Goal: Task Accomplishment & Management: Use online tool/utility

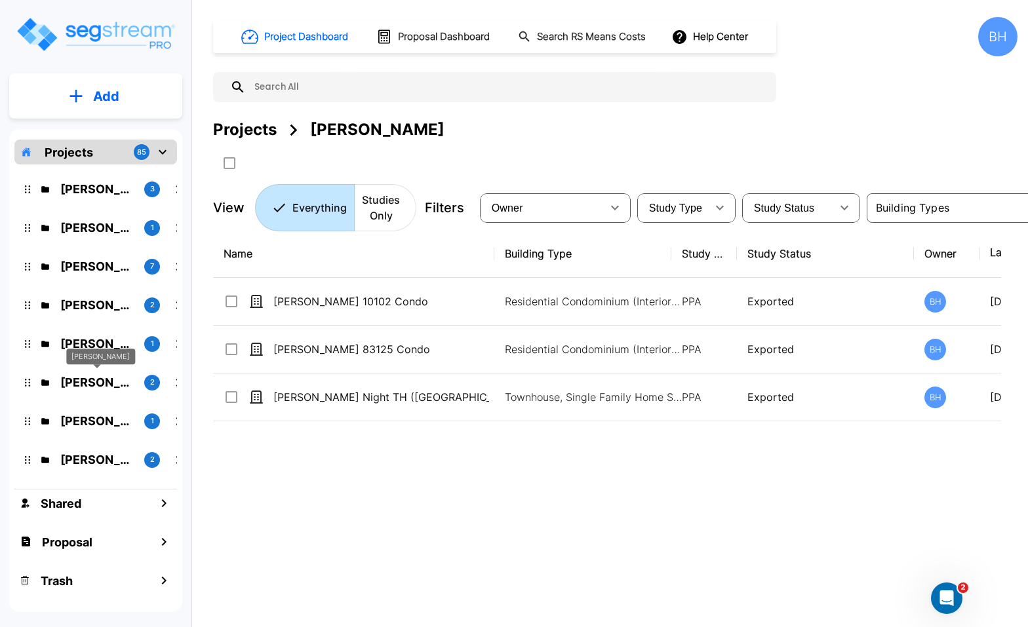
click at [84, 385] on p "[PERSON_NAME]" at bounding box center [96, 383] width 73 height 18
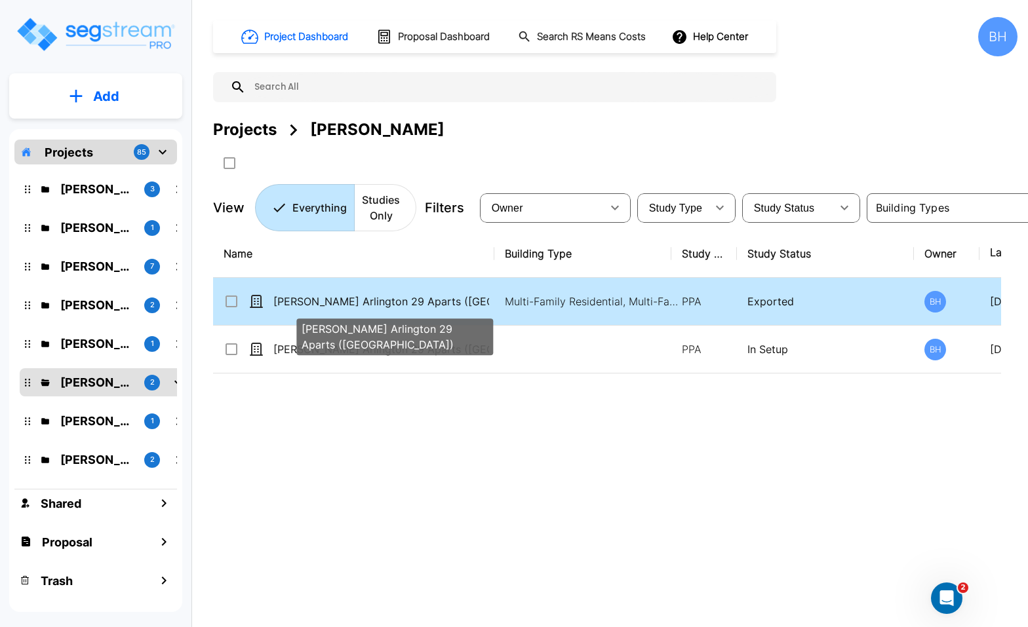
click at [482, 309] on p "[PERSON_NAME] Arlington 29 Aparts ([GEOGRAPHIC_DATA])" at bounding box center [381, 302] width 216 height 16
checkbox input "true"
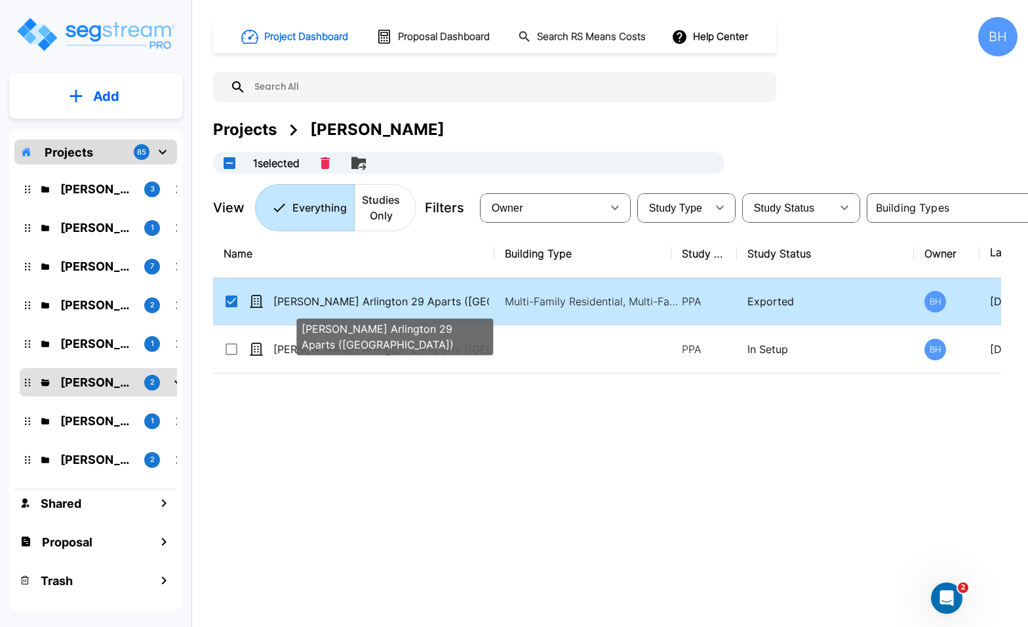
click at [482, 309] on p "[PERSON_NAME] Arlington 29 Aparts ([GEOGRAPHIC_DATA])" at bounding box center [381, 302] width 216 height 16
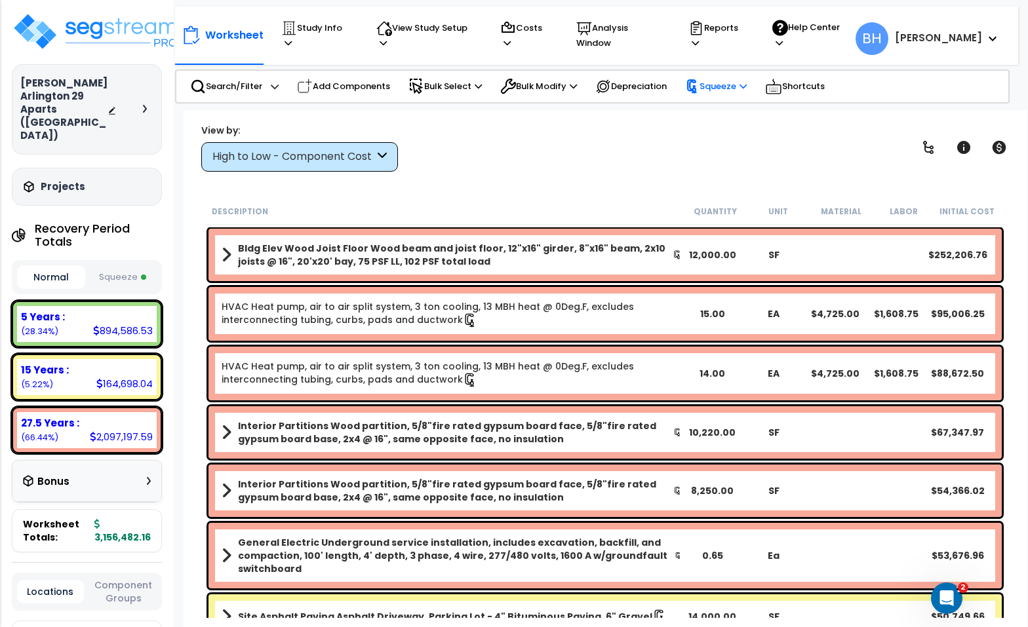
click at [729, 82] on p "Squeeze" at bounding box center [716, 86] width 62 height 14
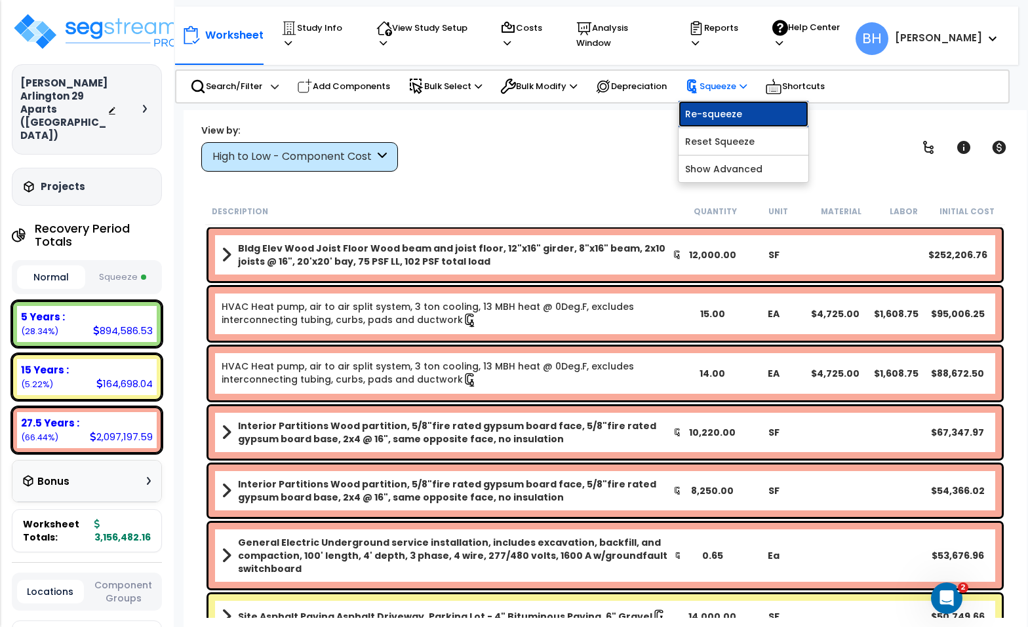
click at [731, 114] on link "Re-squeeze" at bounding box center [743, 114] width 130 height 26
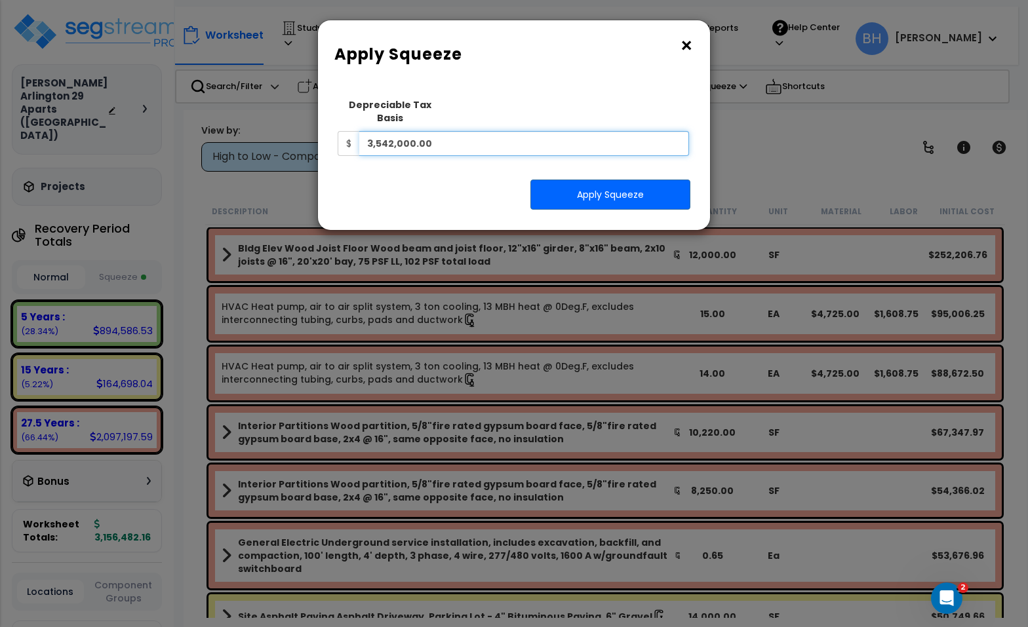
drag, startPoint x: 470, startPoint y: 122, endPoint x: 415, endPoint y: 133, distance: 55.5
click at [469, 131] on input "3,542,000.00" at bounding box center [524, 143] width 330 height 25
click at [436, 131] on input "3,542,000.00" at bounding box center [524, 143] width 330 height 25
type input "3,542,020"
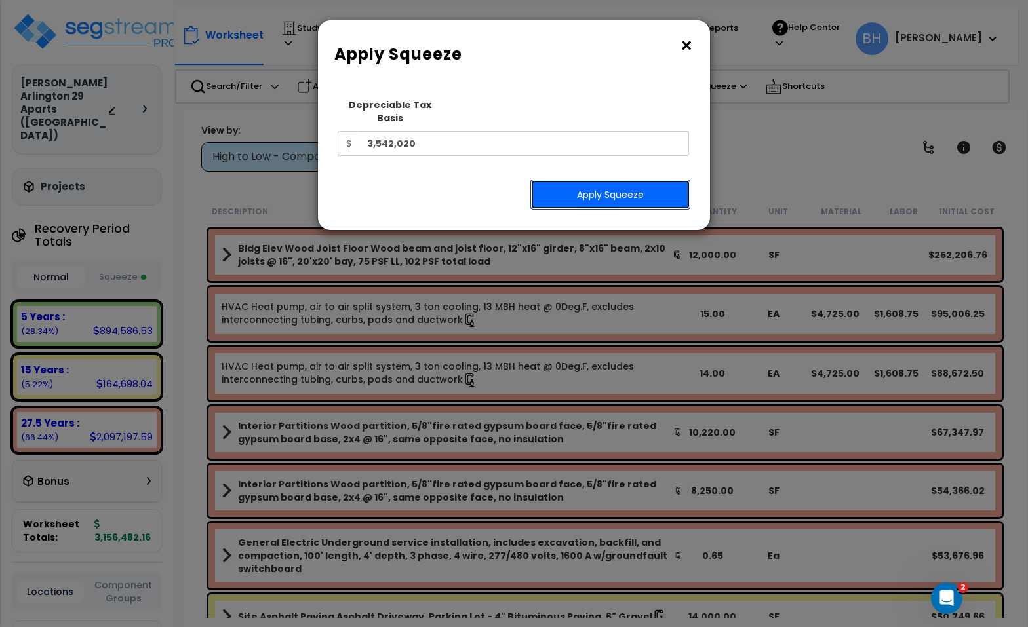
click at [608, 184] on button "Apply Squeeze" at bounding box center [610, 195] width 160 height 30
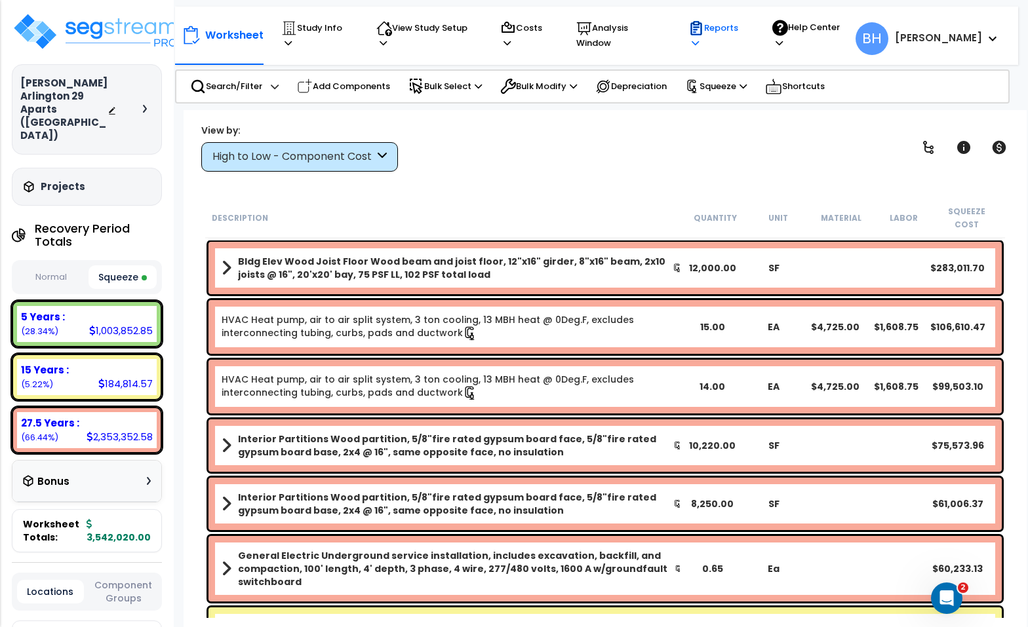
click at [731, 37] on p "Reports" at bounding box center [717, 35] width 59 height 30
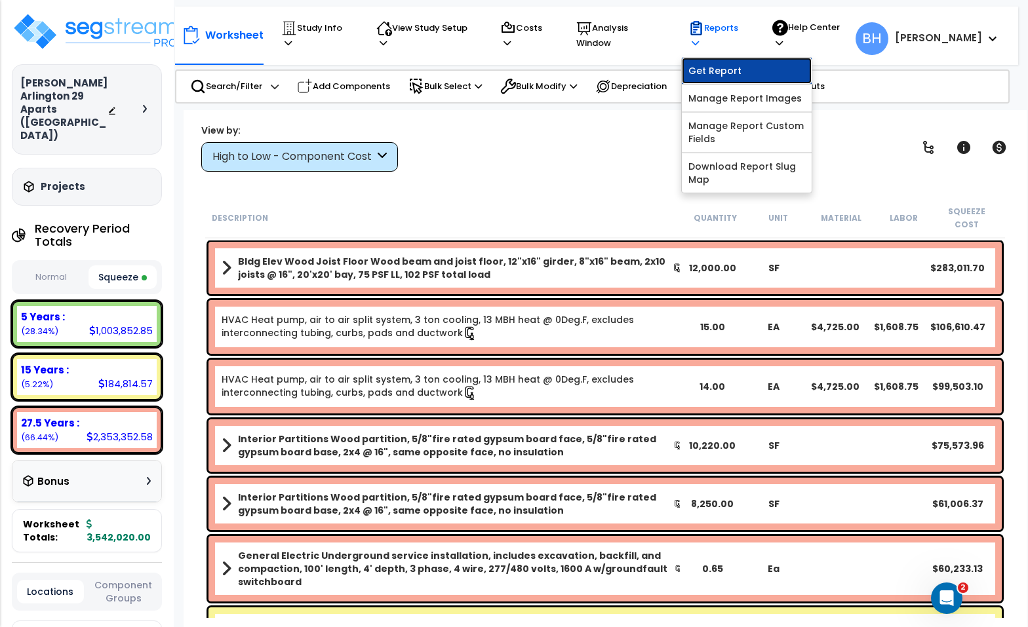
click at [717, 63] on link "Get Report" at bounding box center [747, 71] width 130 height 26
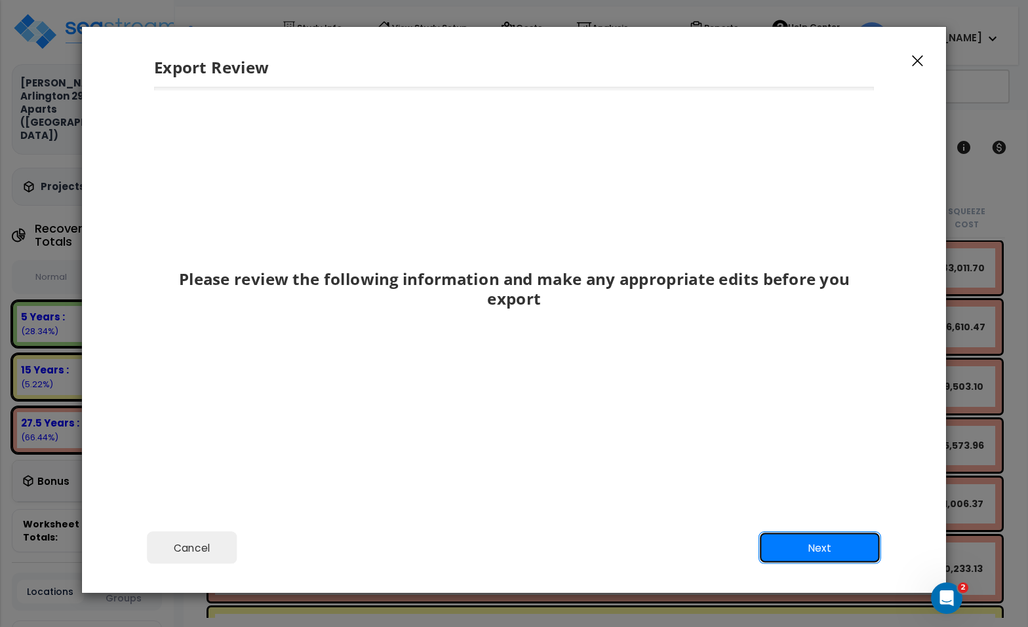
click at [827, 559] on button "Next" at bounding box center [819, 547] width 123 height 33
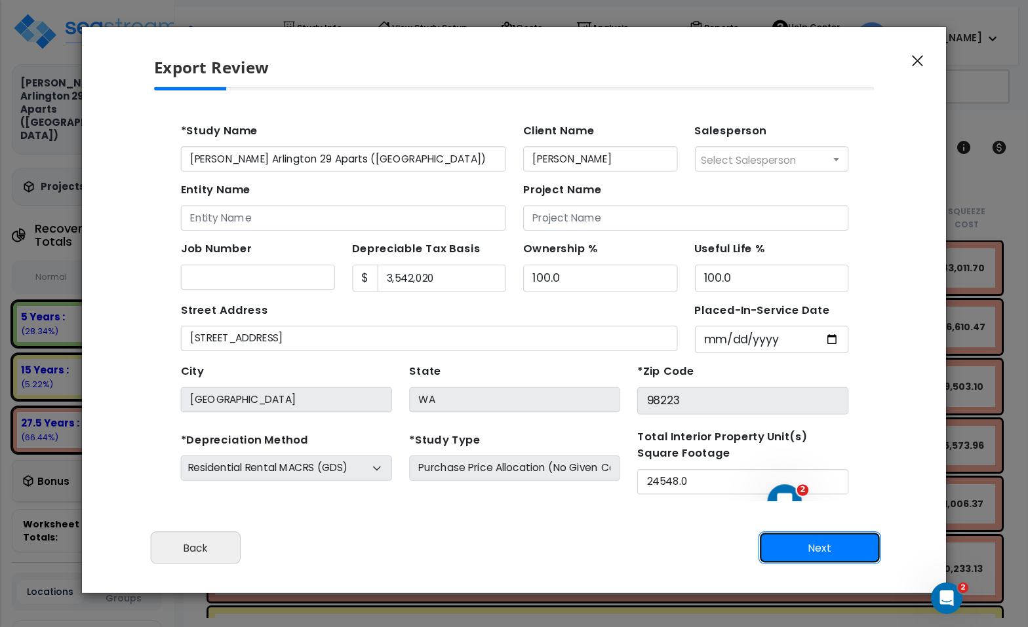
scroll to position [64, 0]
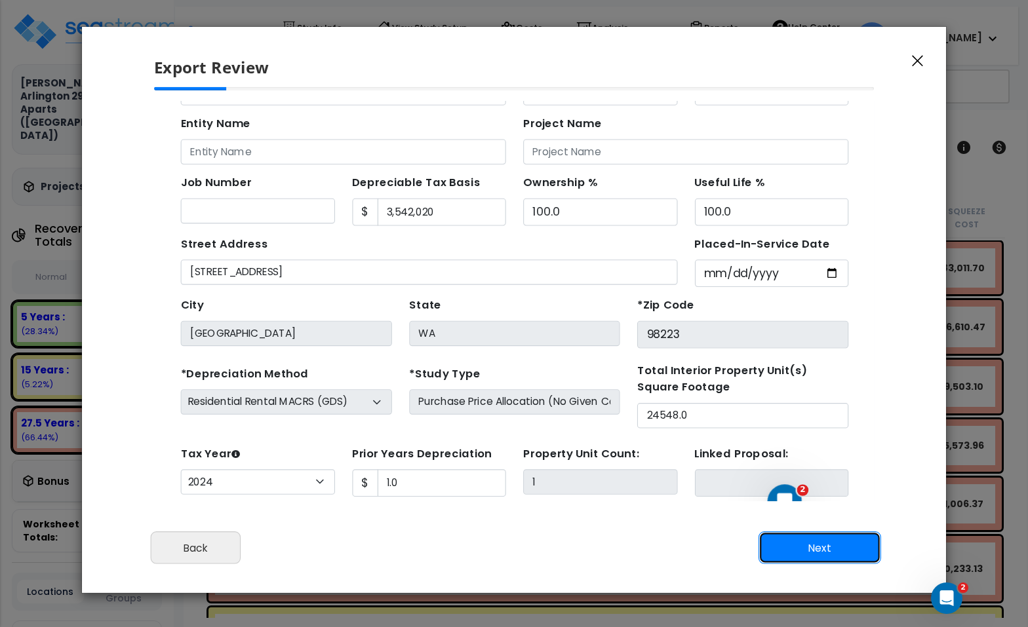
click at [821, 550] on button "Next" at bounding box center [819, 547] width 123 height 33
type input "1"
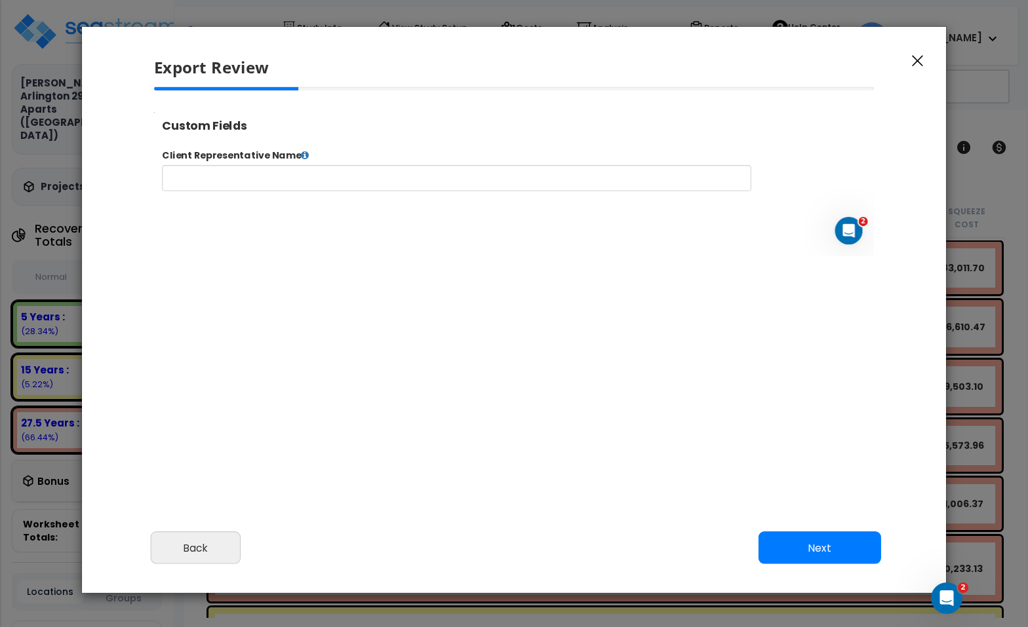
select select "2024"
click at [190, 557] on button "Back" at bounding box center [196, 547] width 90 height 33
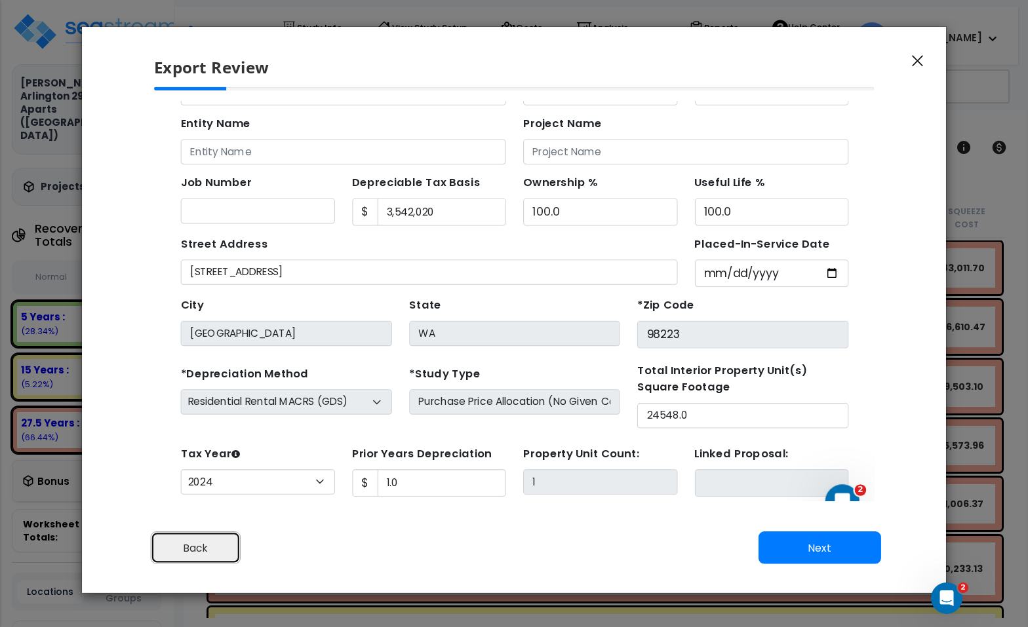
scroll to position [64, 0]
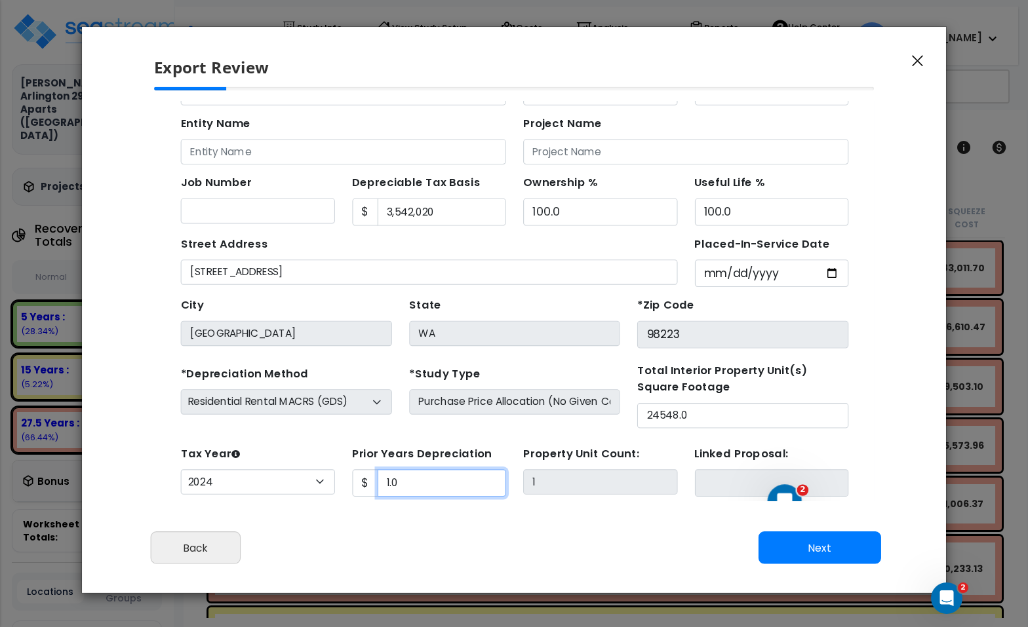
click at [410, 450] on input "1.0" at bounding box center [414, 448] width 117 height 25
click at [410, 464] on form "*Study Name [PERSON_NAME][GEOGRAPHIC_DATA] ([GEOGRAPHIC_DATA]) Client Name [PER…" at bounding box center [481, 267] width 607 height 433
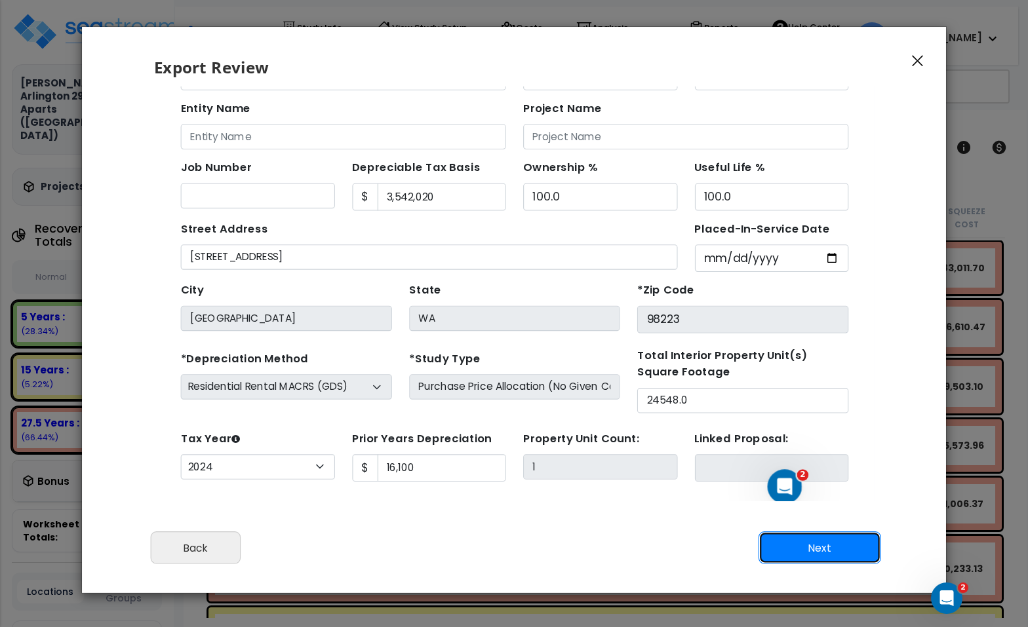
click at [822, 547] on button "Next" at bounding box center [819, 547] width 123 height 33
type input "16100"
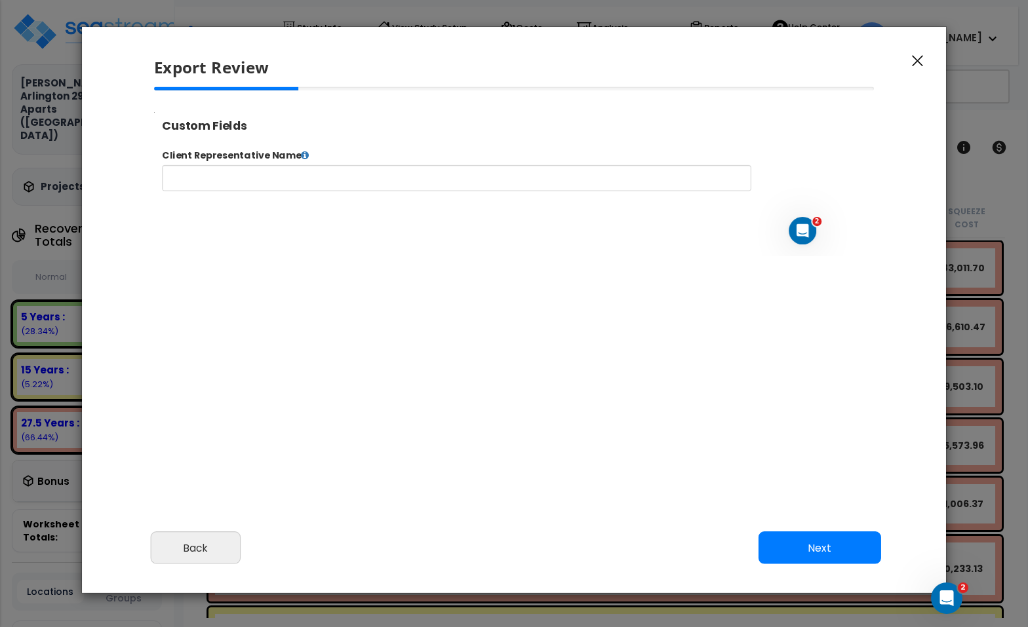
select select "2024"
click at [828, 546] on button "Next" at bounding box center [819, 547] width 123 height 33
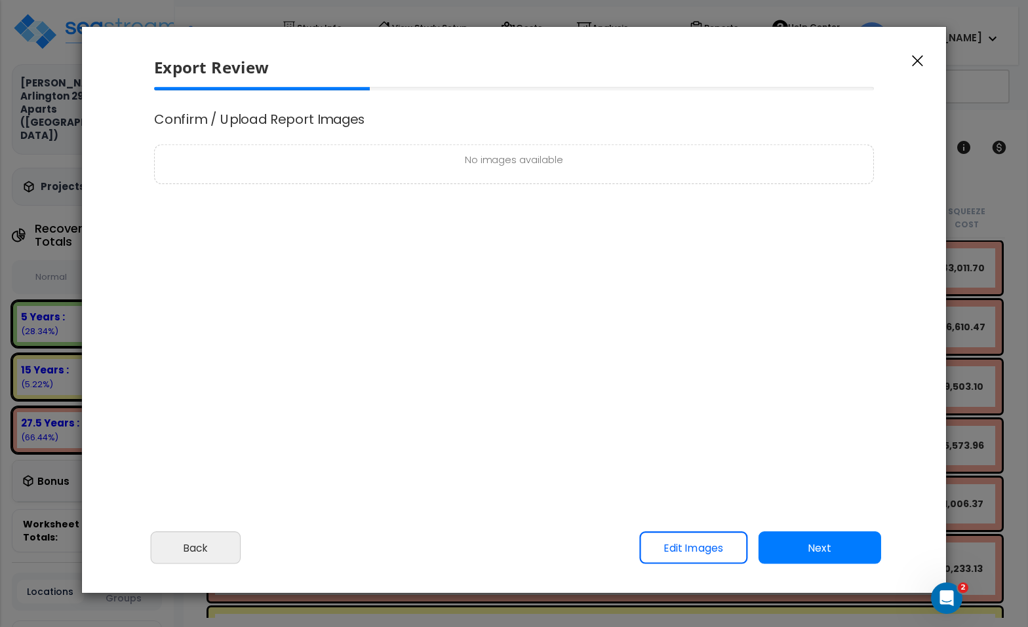
scroll to position [0, 0]
click at [828, 545] on button "Next" at bounding box center [819, 547] width 123 height 33
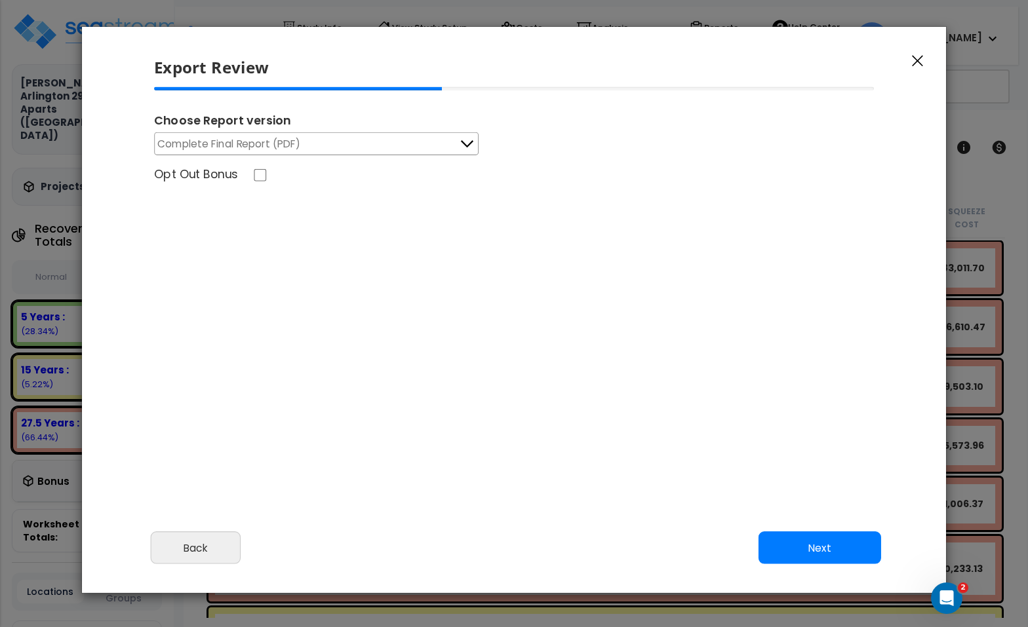
drag, startPoint x: 817, startPoint y: 547, endPoint x: 805, endPoint y: 538, distance: 14.6
click at [817, 547] on button "Next" at bounding box center [819, 547] width 123 height 33
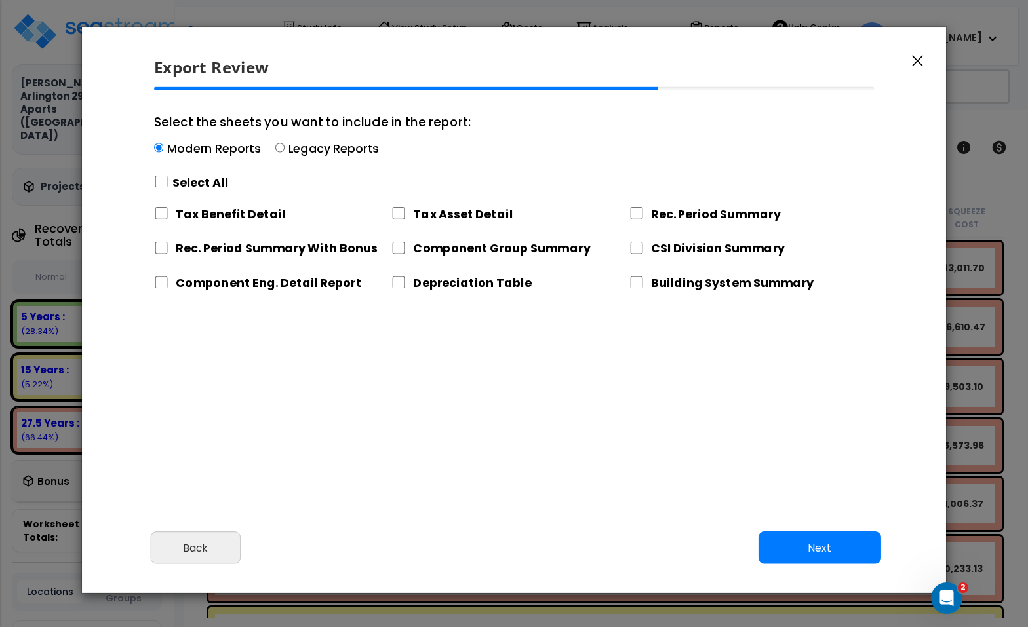
click at [154, 174] on div "Select All" at bounding box center [312, 182] width 317 height 23
click at [154, 153] on input "Select the sheets you want to include in the report: Modern Reports Legacy Repo…" at bounding box center [158, 148] width 9 height 9
click at [159, 180] on input "Select the sheets you want to include in the report: Modern Reports Legacy Repo…" at bounding box center [161, 182] width 14 height 12
checkbox input "true"
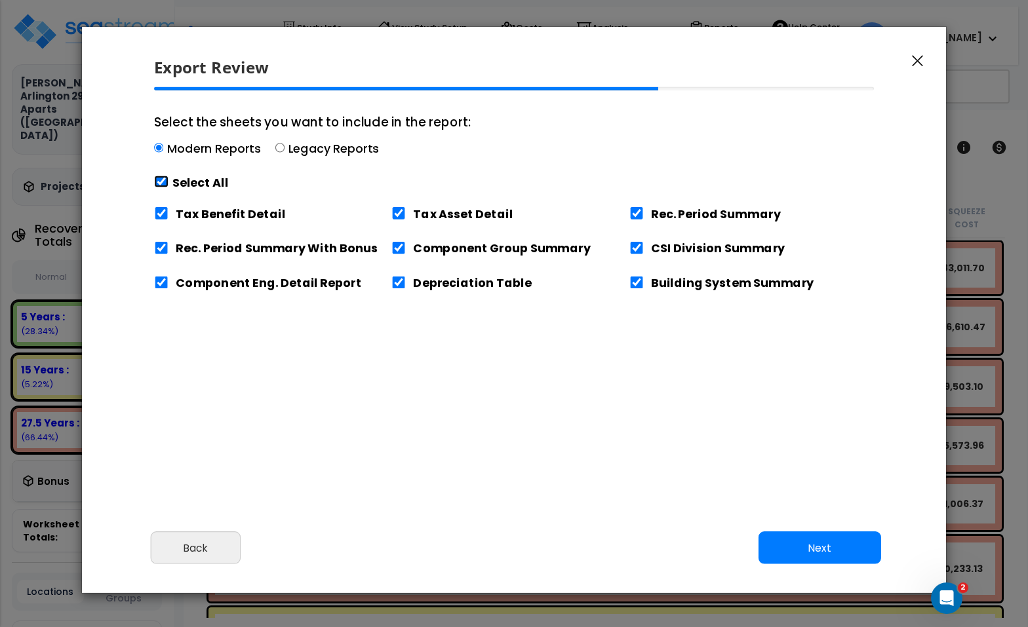
checkbox input "true"
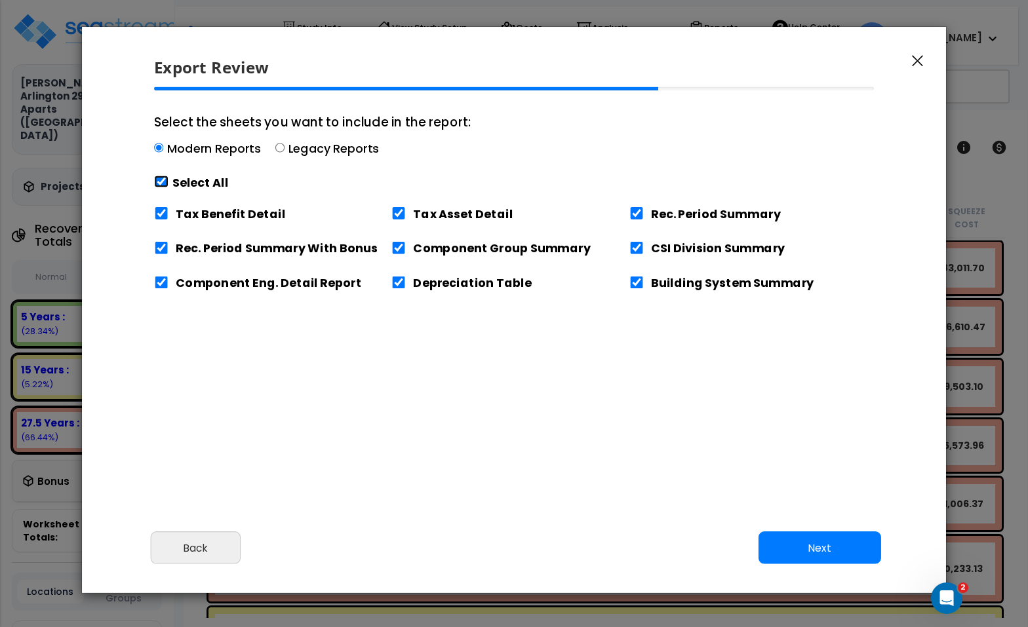
checkbox input "true"
click at [161, 214] on input "Tax Benefit Detail" at bounding box center [161, 213] width 14 height 12
checkbox input "false"
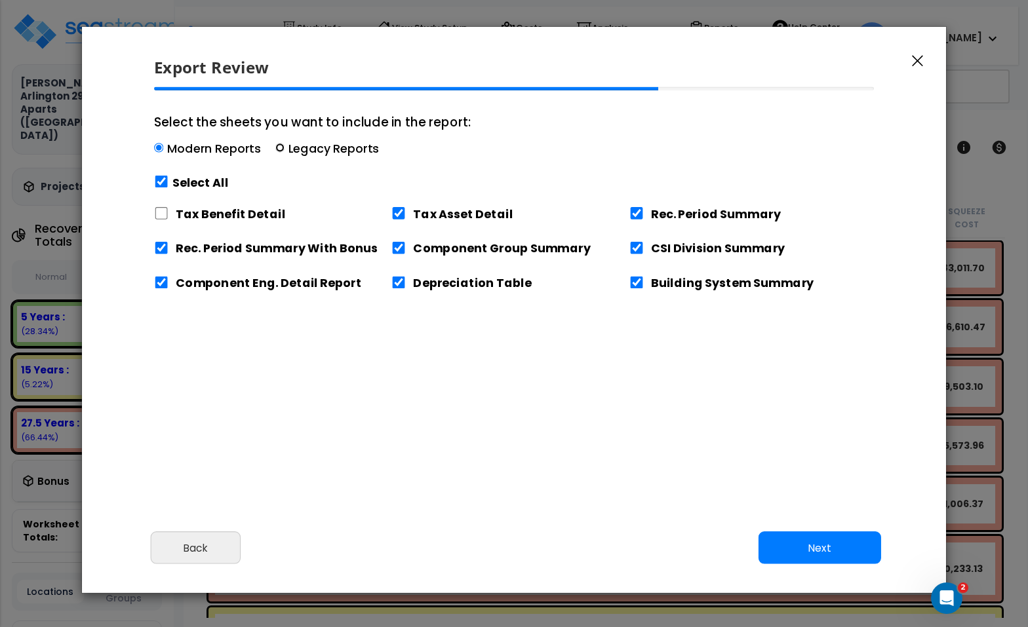
click at [276, 147] on input "Select the sheets you want to include in the report: Modern Reports Legacy Repo…" at bounding box center [279, 148] width 9 height 9
radio input "true"
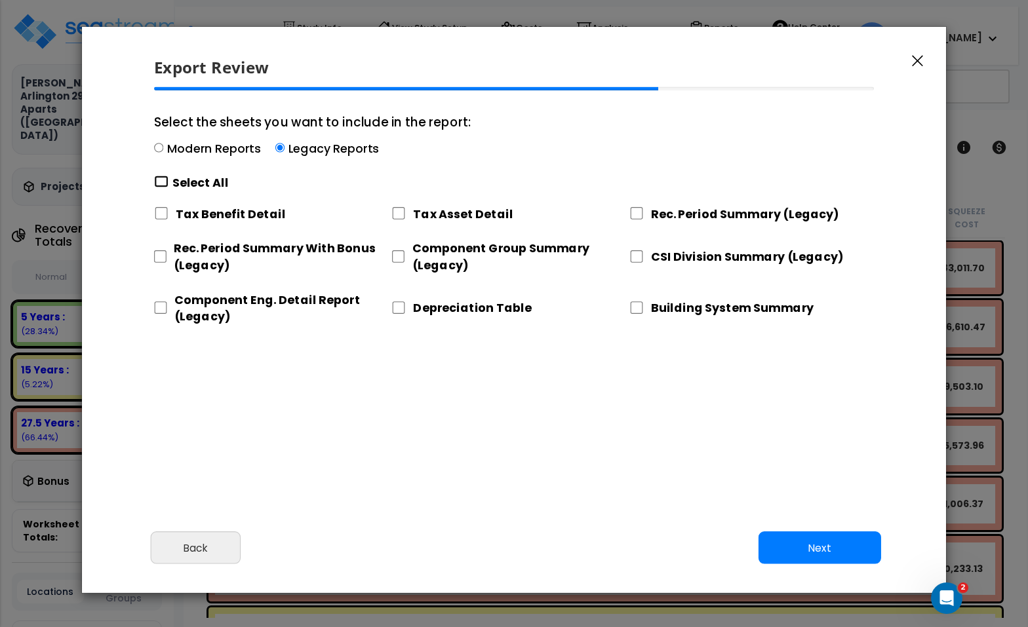
click at [161, 182] on input "Select the sheets you want to include in the report: Modern Reports Legacy Repo…" at bounding box center [161, 182] width 14 height 12
checkbox input "true"
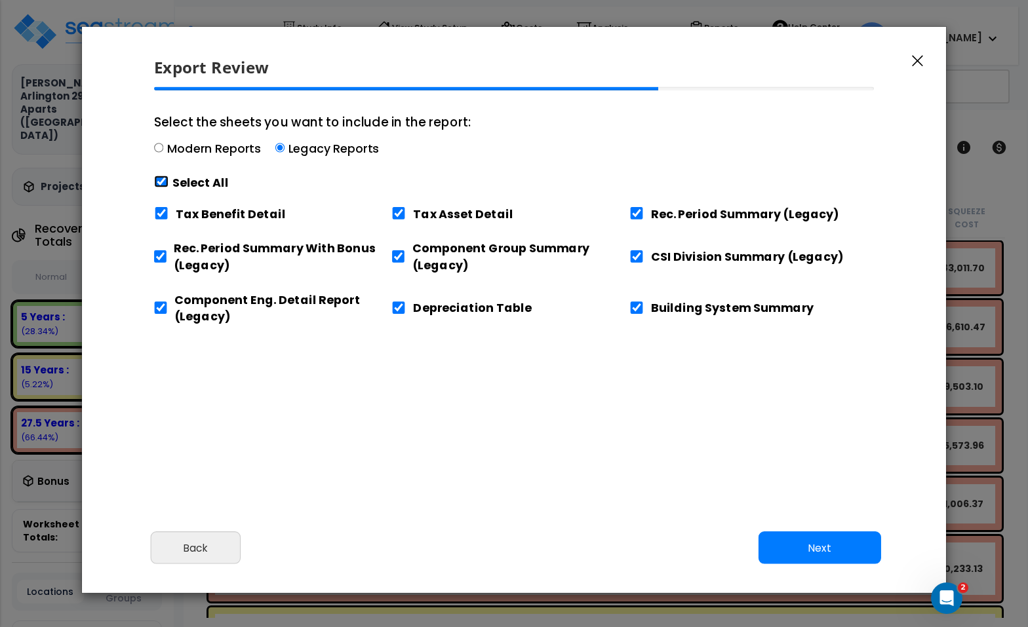
checkbox input "true"
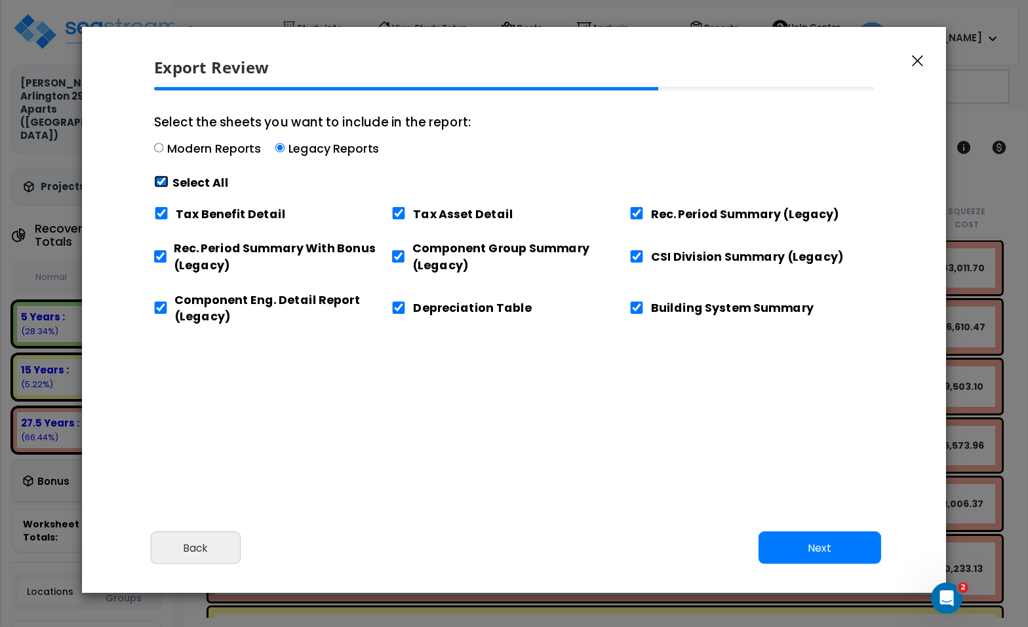
checkbox input "true"
click at [155, 229] on div "Tax Benefit Detail Tax Asset Detail Rec. Period Summary (Legacy) Rec. Period Su…" at bounding box center [514, 266] width 720 height 137
click at [168, 209] on input "Tax Benefit Detail" at bounding box center [161, 213] width 14 height 12
checkbox input "false"
click at [400, 309] on input "Depreciation Table" at bounding box center [398, 307] width 14 height 12
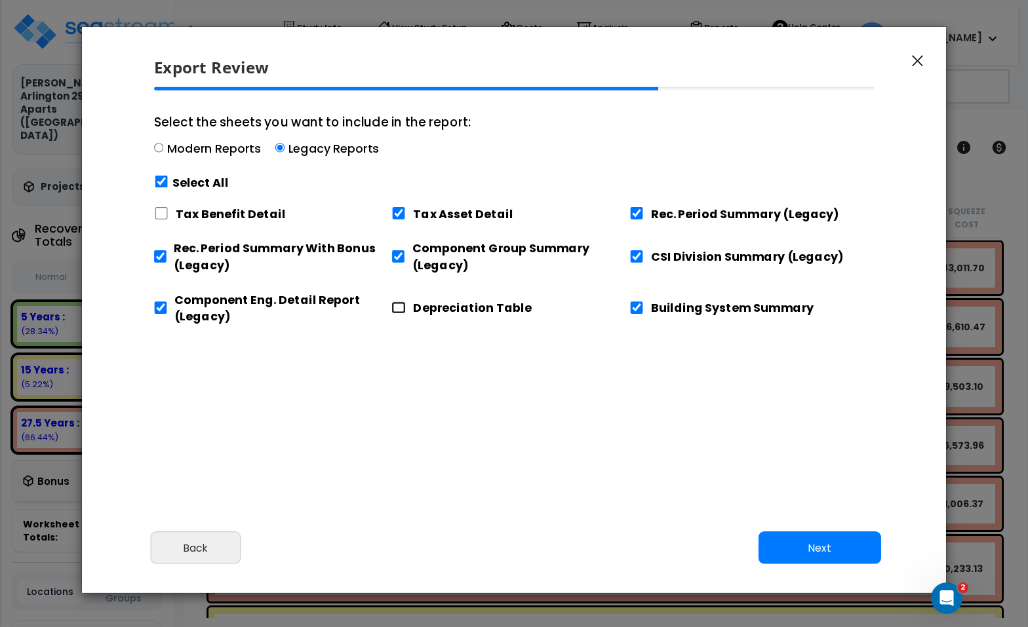
click at [400, 309] on input "Depreciation Table" at bounding box center [398, 307] width 14 height 12
checkbox input "true"
click at [835, 552] on button "Next" at bounding box center [819, 547] width 123 height 33
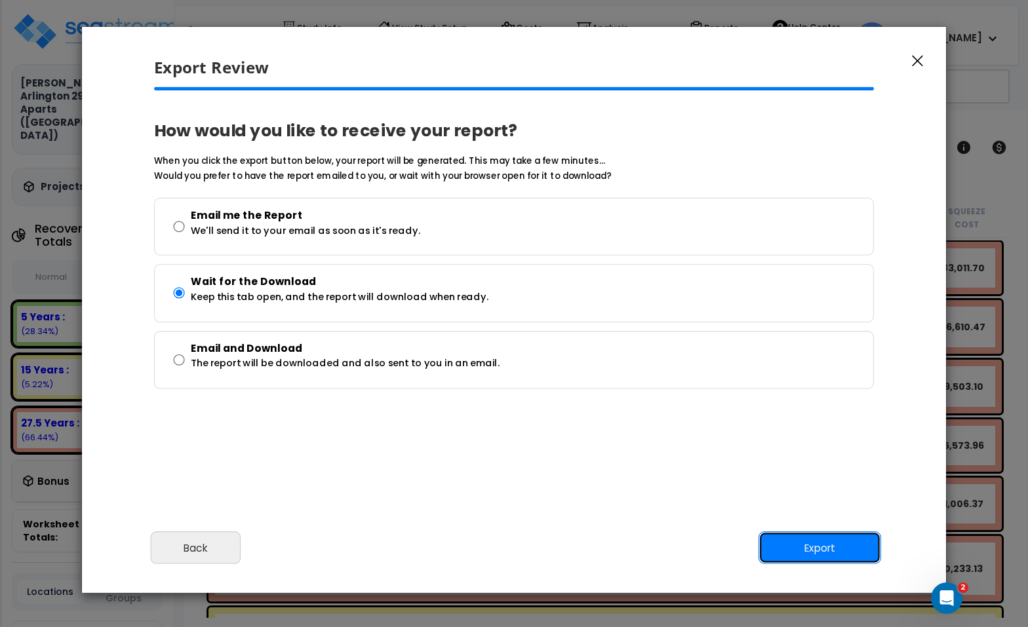
click at [805, 543] on button "Export" at bounding box center [819, 547] width 123 height 33
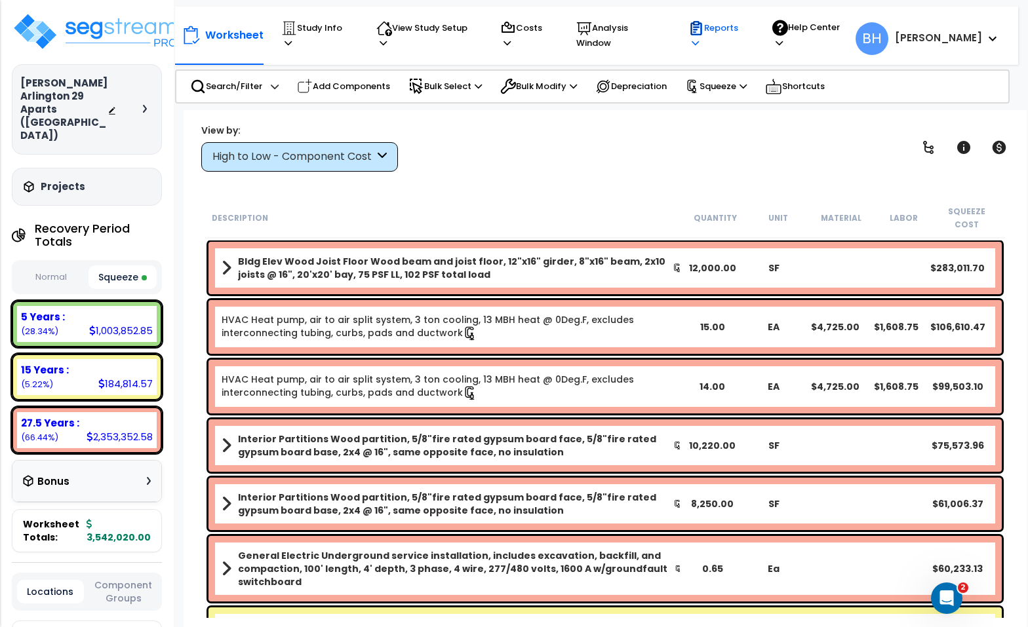
click at [747, 35] on p "Reports" at bounding box center [717, 35] width 59 height 30
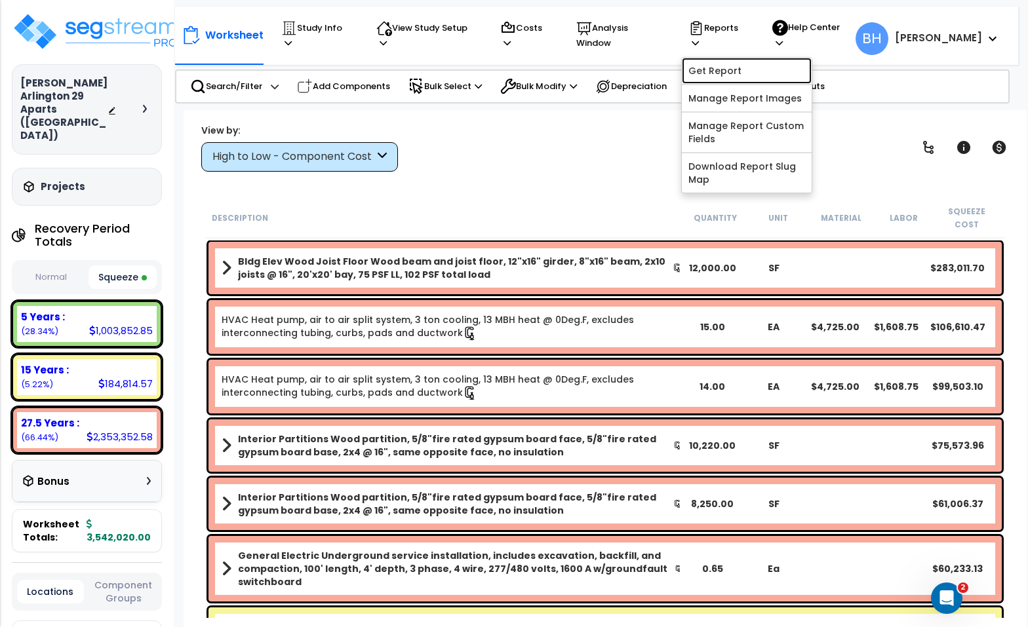
click at [728, 64] on link "Get Report" at bounding box center [747, 71] width 130 height 26
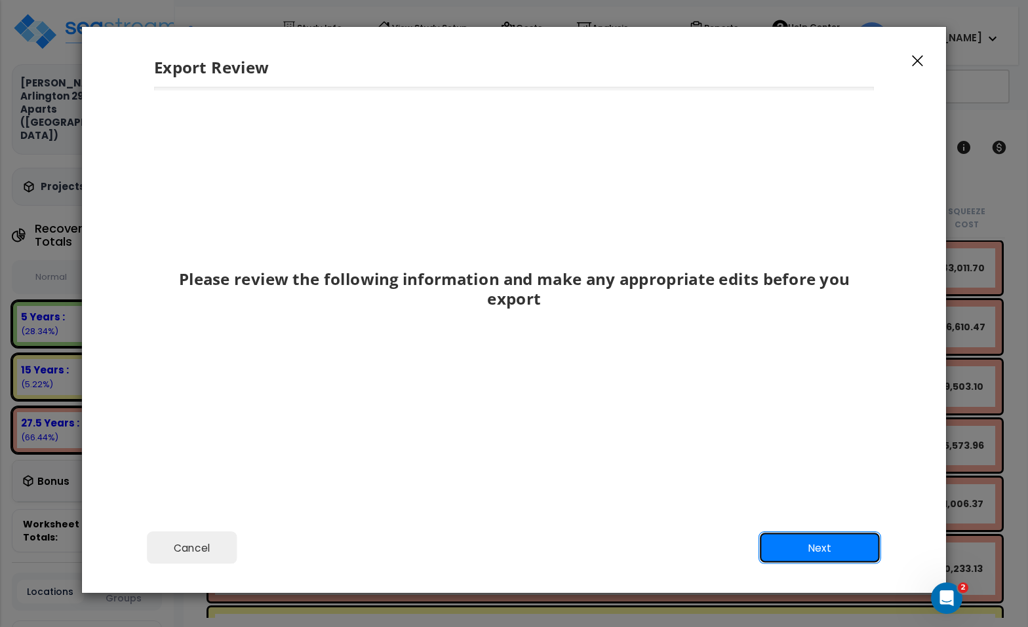
click at [837, 550] on button "Next" at bounding box center [819, 547] width 123 height 33
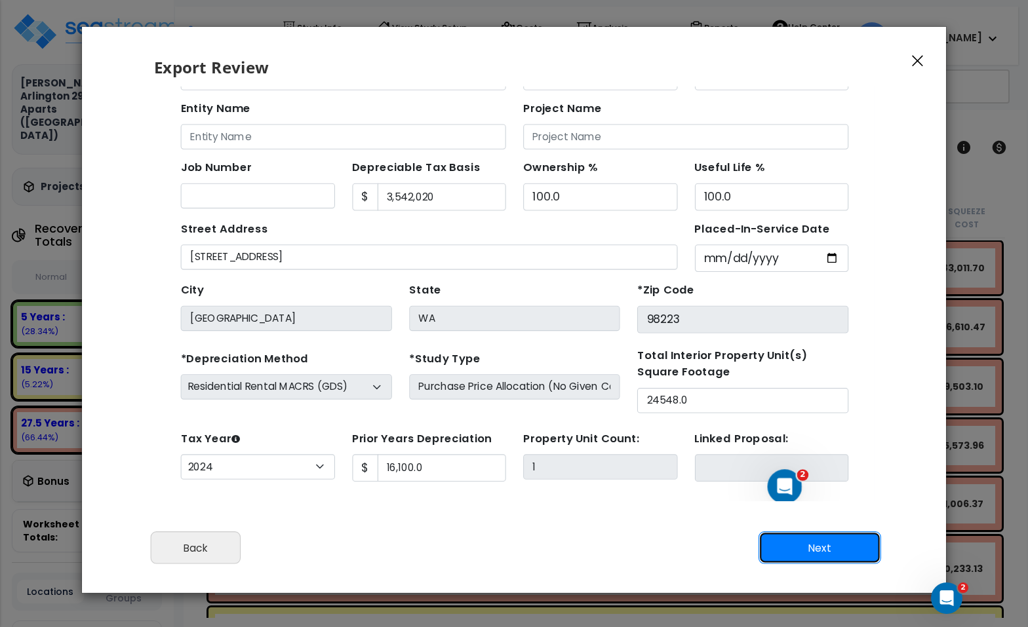
click at [835, 550] on button "Next" at bounding box center [819, 547] width 123 height 33
type input "16100"
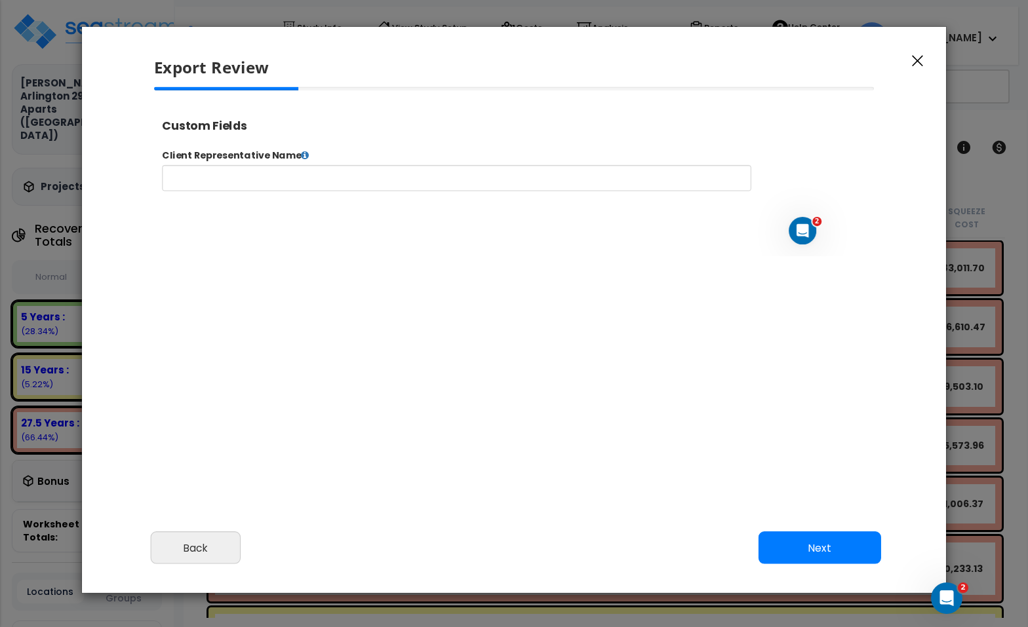
select select "2024"
click at [840, 552] on button "Next" at bounding box center [819, 547] width 123 height 33
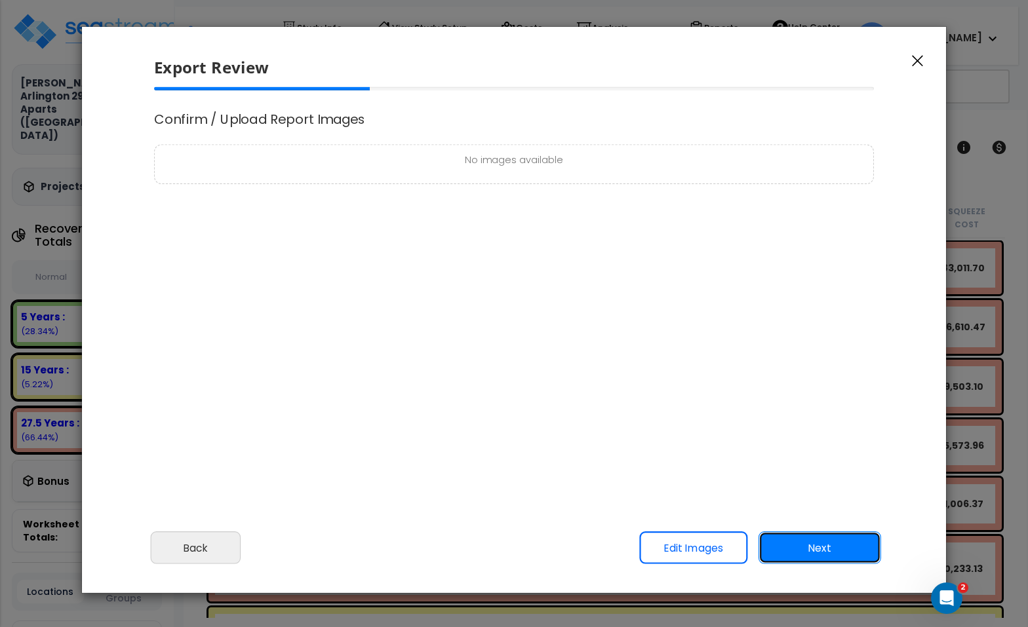
scroll to position [0, 0]
click at [840, 552] on button "Next" at bounding box center [819, 547] width 123 height 33
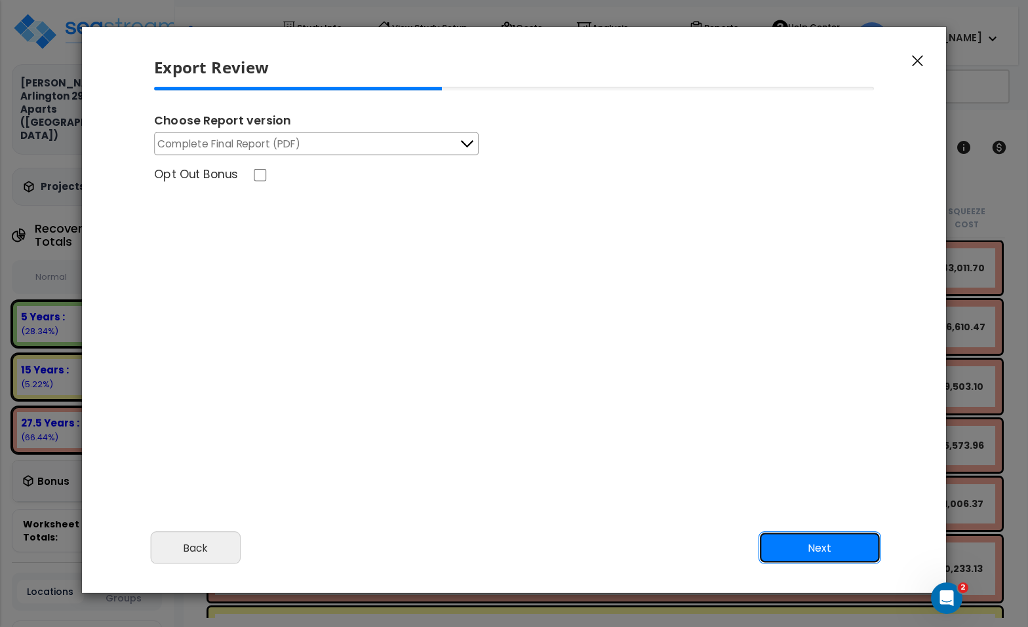
click at [819, 551] on button "Next" at bounding box center [819, 547] width 123 height 33
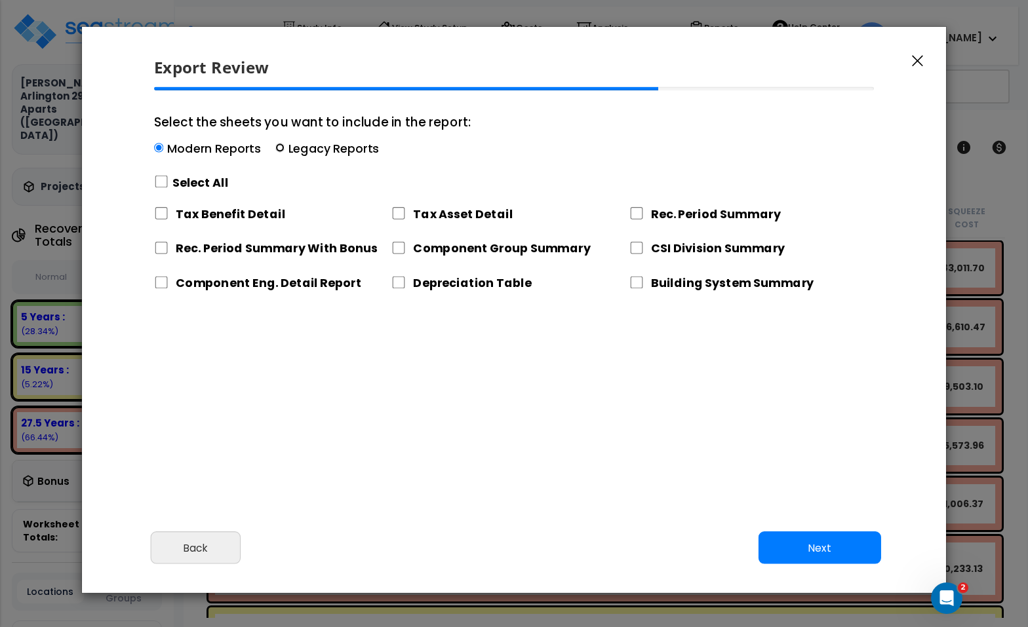
click at [280, 145] on input "Select the sheets you want to include in the report: Modern Reports Legacy Repo…" at bounding box center [279, 148] width 9 height 9
radio input "true"
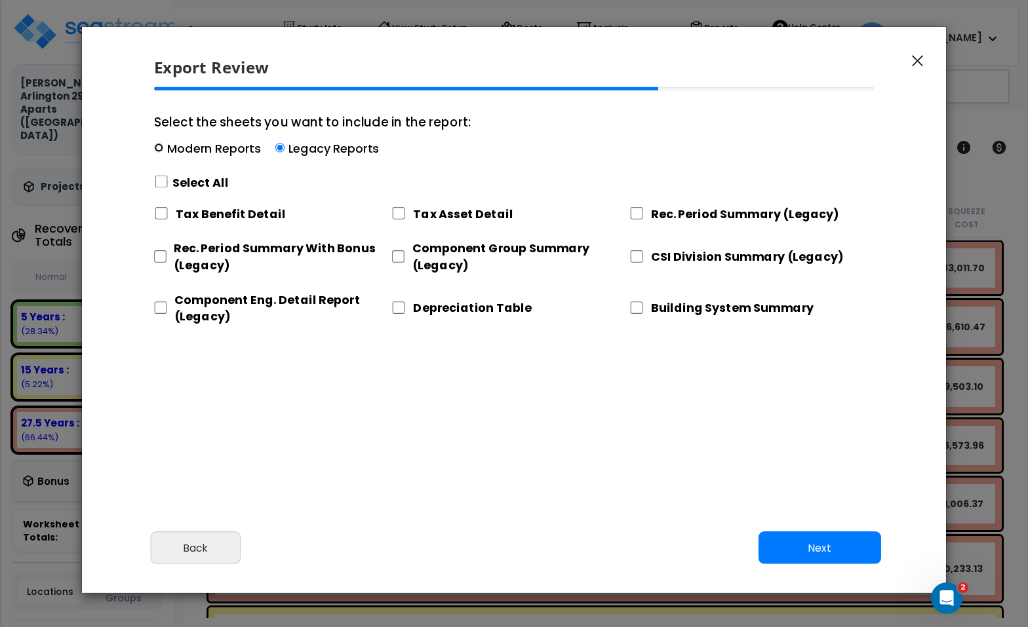
click at [161, 151] on input "Select the sheets you want to include in the report: Modern Reports Legacy Repo…" at bounding box center [158, 148] width 9 height 9
radio input "true"
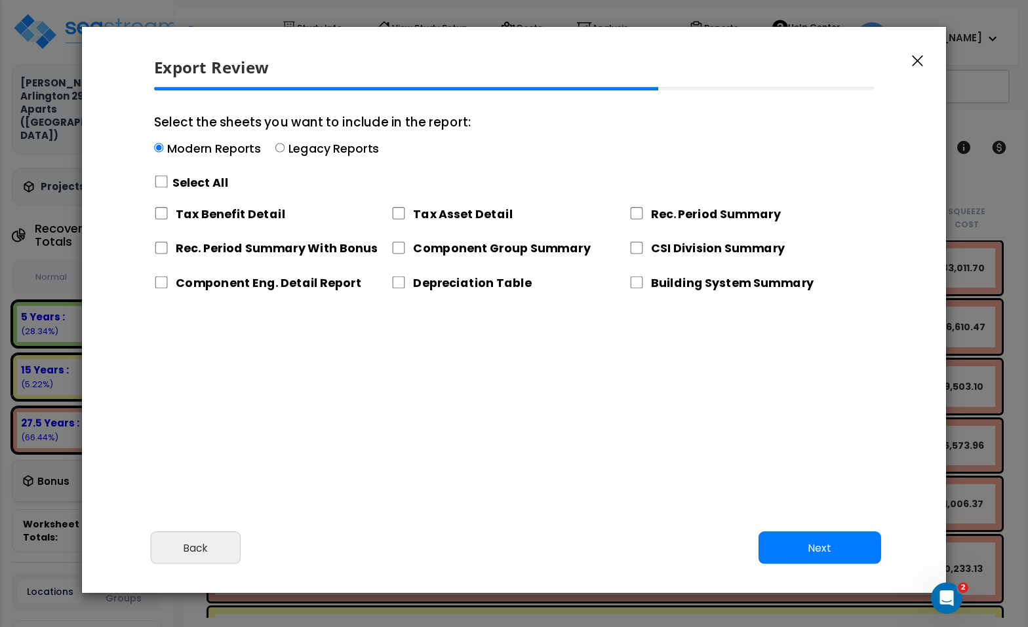
click at [292, 150] on label "Legacy Reports" at bounding box center [333, 148] width 91 height 16
click at [280, 149] on input "Select the sheets you want to include in the report: Modern Reports Legacy Repo…" at bounding box center [279, 148] width 9 height 9
radio input "true"
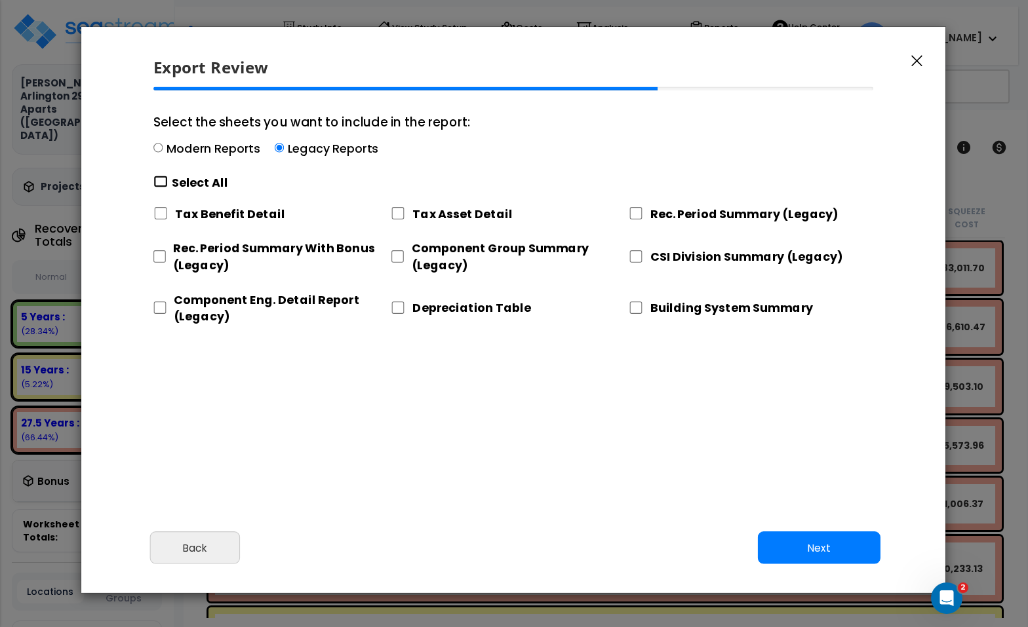
click at [159, 185] on input "Select the sheets you want to include in the report: Modern Reports Legacy Repo…" at bounding box center [160, 182] width 14 height 12
checkbox input "true"
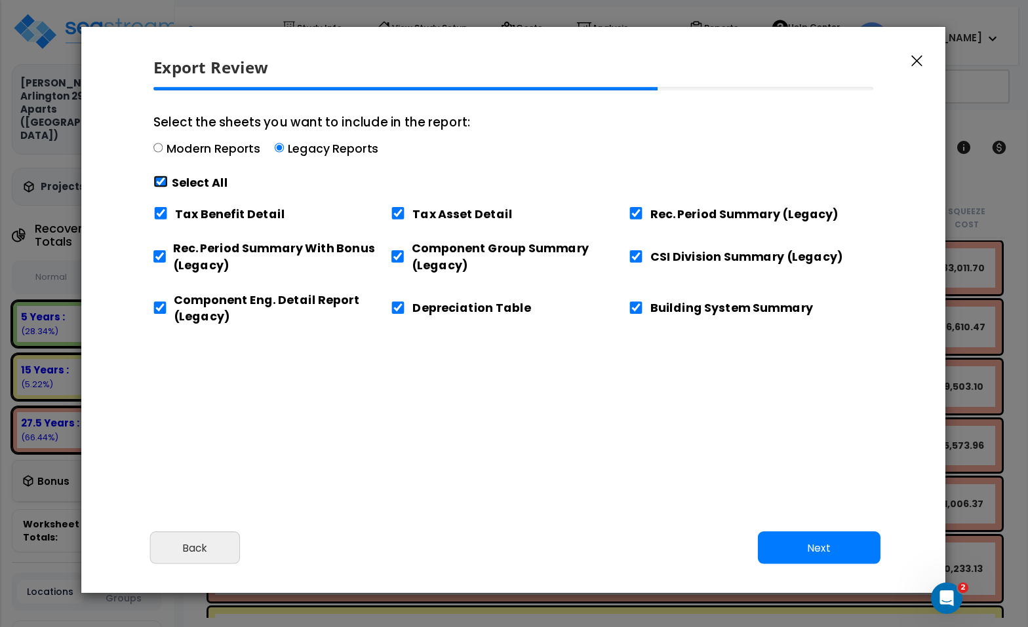
checkbox input "true"
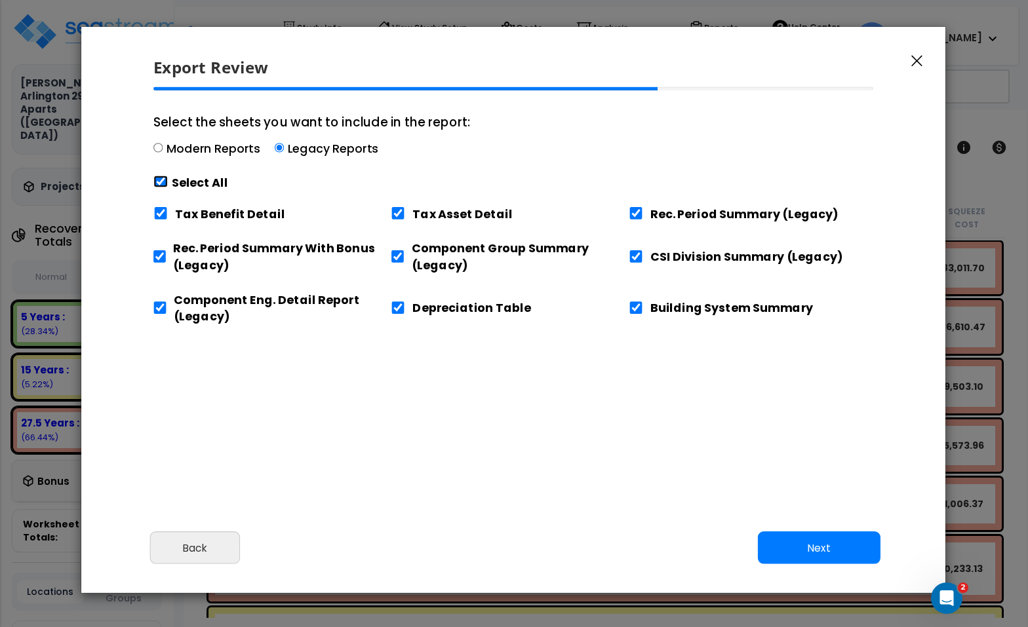
checkbox input "true"
click at [157, 210] on input "Tax Benefit Detail" at bounding box center [160, 213] width 14 height 12
checkbox input "false"
drag, startPoint x: 393, startPoint y: 309, endPoint x: 413, endPoint y: 310, distance: 19.7
click at [394, 309] on input "Depreciation Table" at bounding box center [398, 307] width 14 height 12
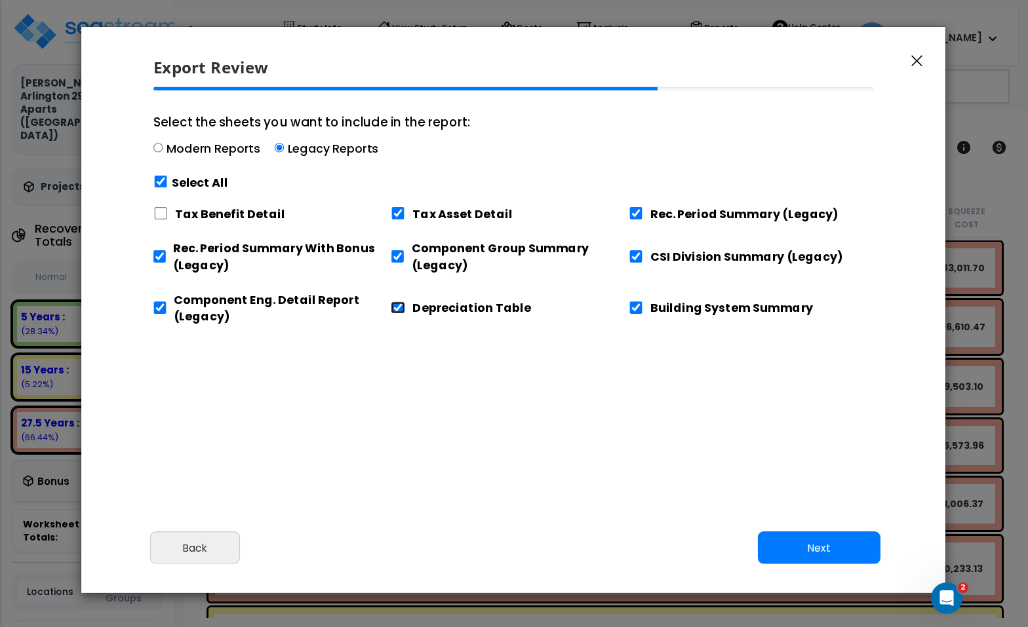
checkbox input "false"
click at [823, 542] on button "Next" at bounding box center [819, 547] width 123 height 33
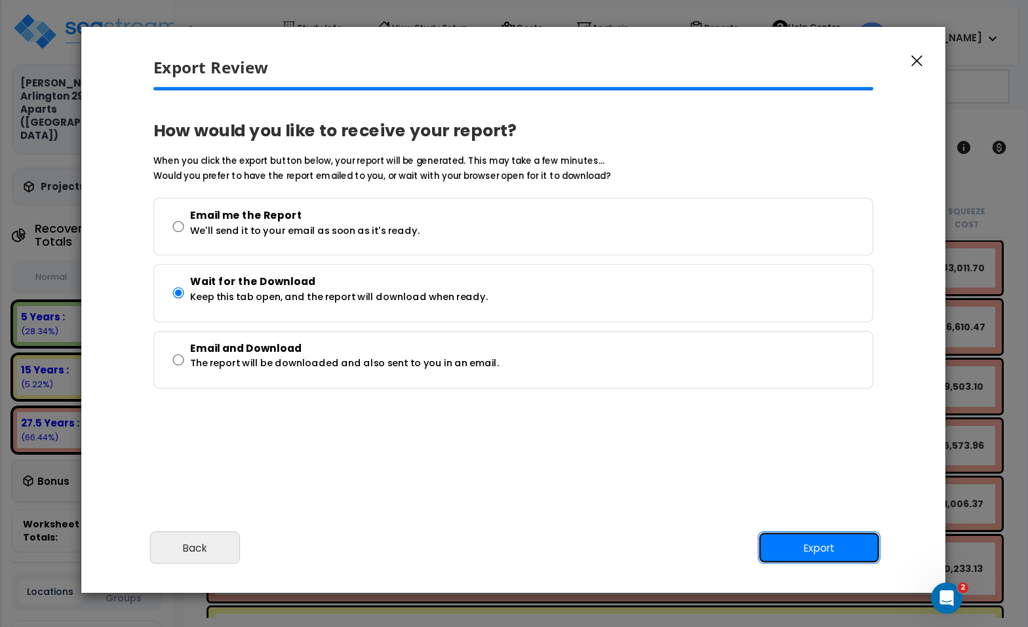
click at [807, 554] on button "Export" at bounding box center [819, 547] width 123 height 33
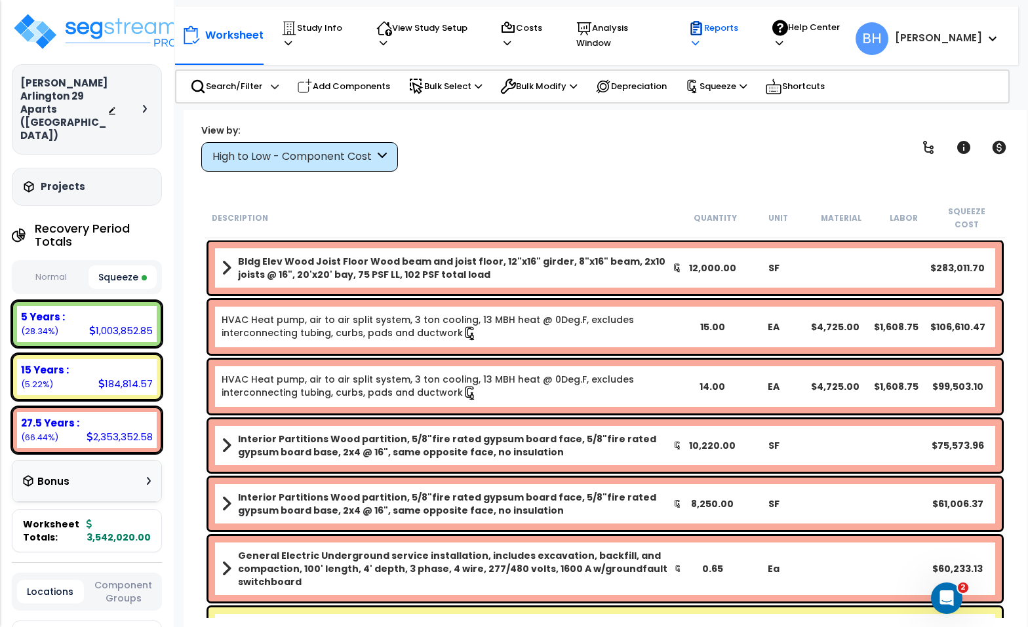
click at [737, 26] on p "Reports" at bounding box center [717, 35] width 59 height 30
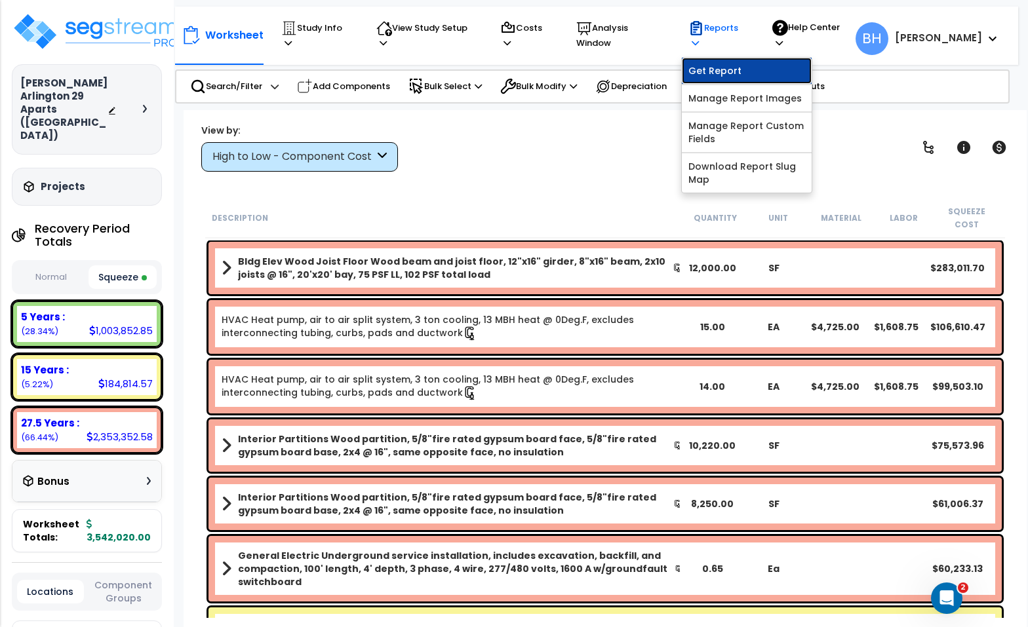
click at [730, 62] on link "Get Report" at bounding box center [747, 71] width 130 height 26
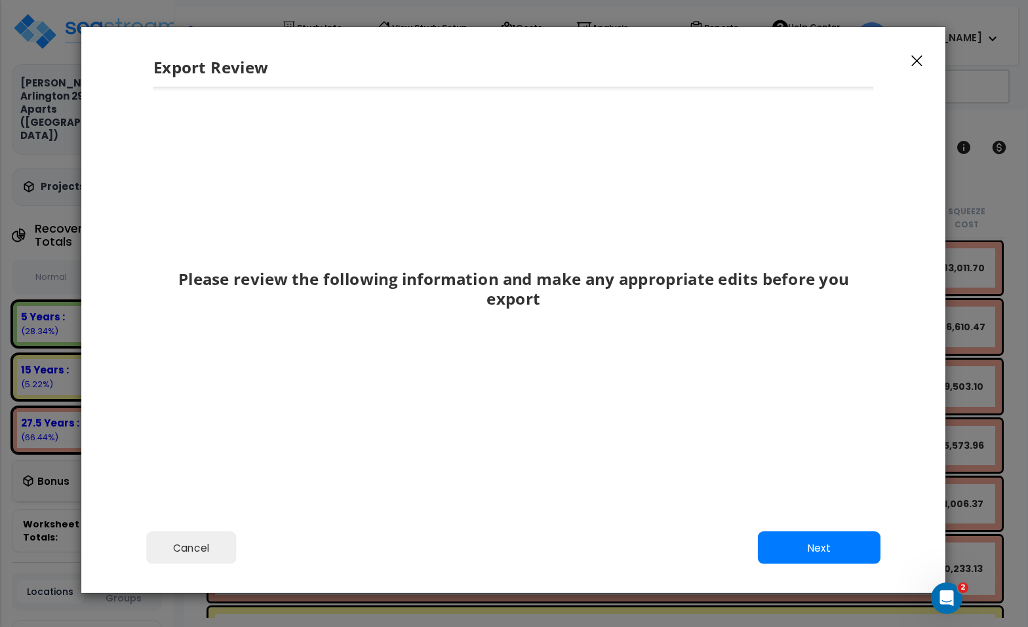
click at [817, 529] on div "Cancel Back Next Export Edit Images" at bounding box center [513, 557] width 864 height 71
click at [817, 543] on button "Next" at bounding box center [819, 548] width 123 height 33
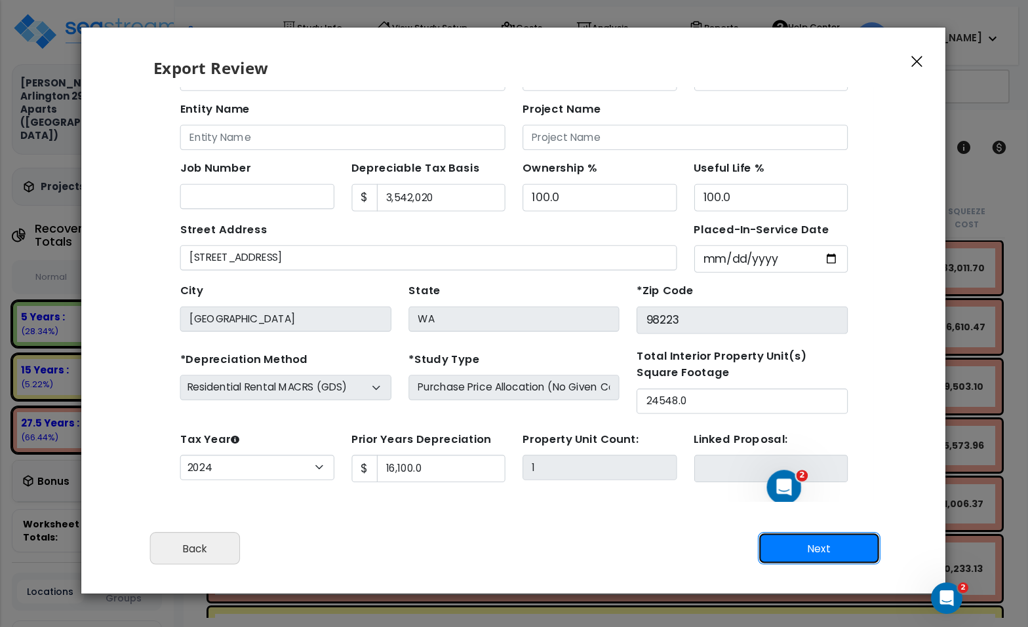
click at [818, 542] on button "Next" at bounding box center [819, 548] width 123 height 33
type input "16100"
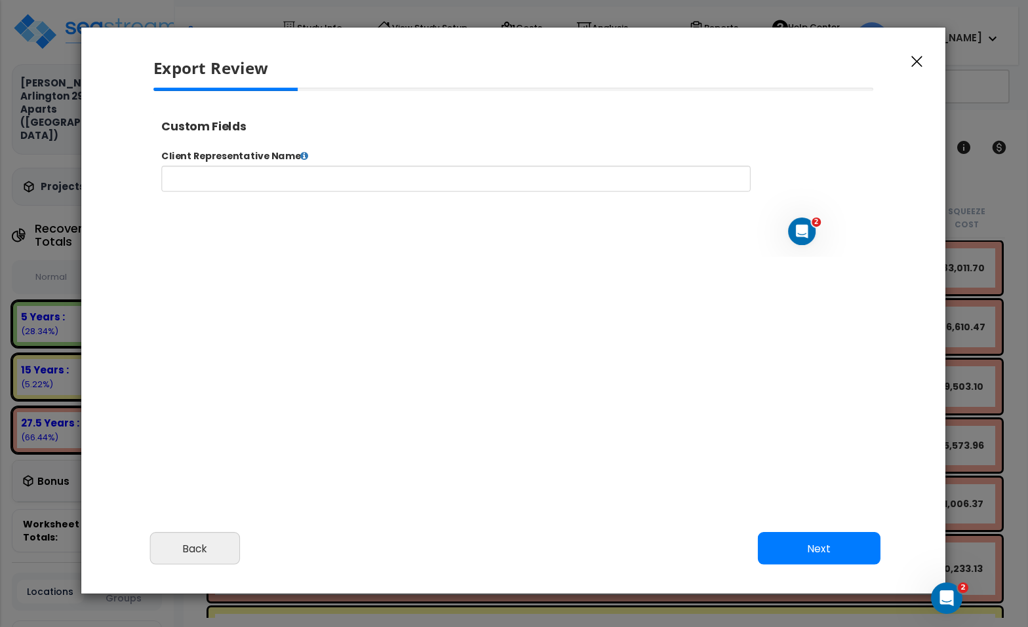
select select "2024"
click at [816, 548] on button "Next" at bounding box center [819, 548] width 123 height 33
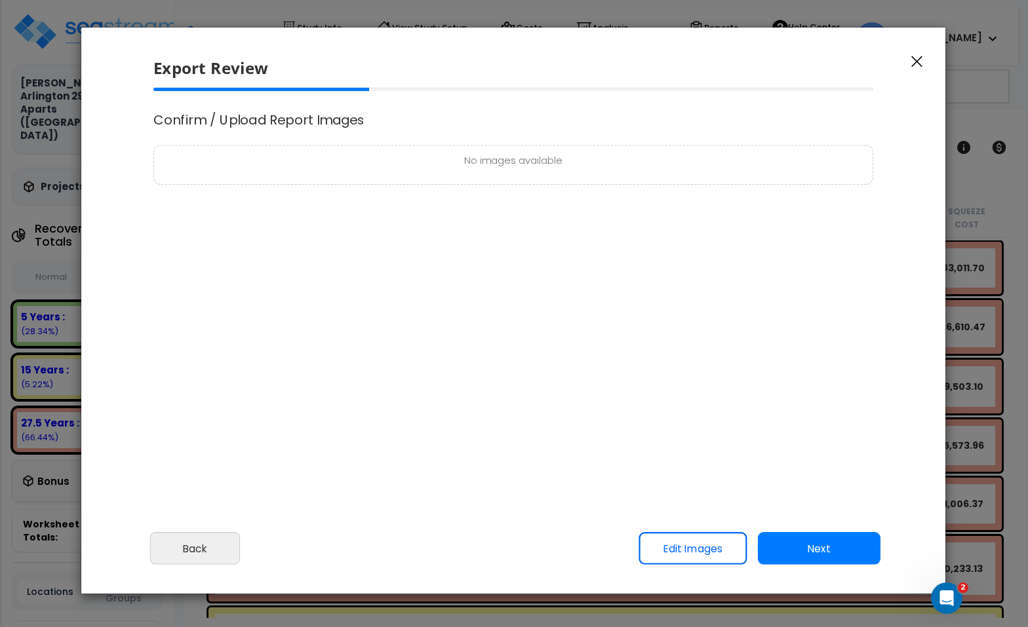
scroll to position [0, 0]
click at [818, 551] on button "Next" at bounding box center [819, 548] width 123 height 33
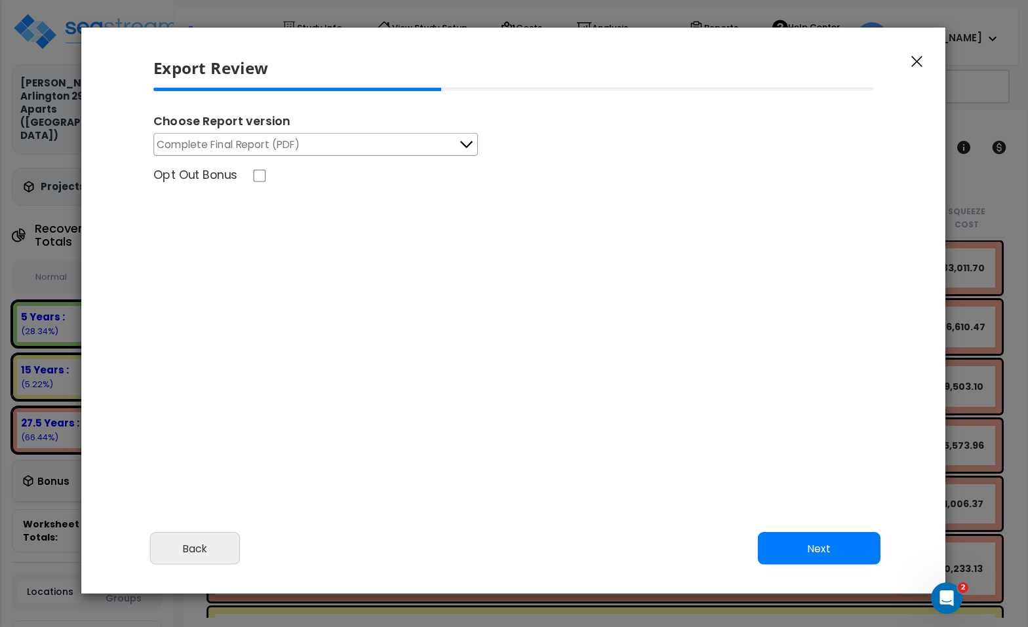
click at [343, 138] on button "Complete Final Report (PDF)" at bounding box center [315, 144] width 324 height 23
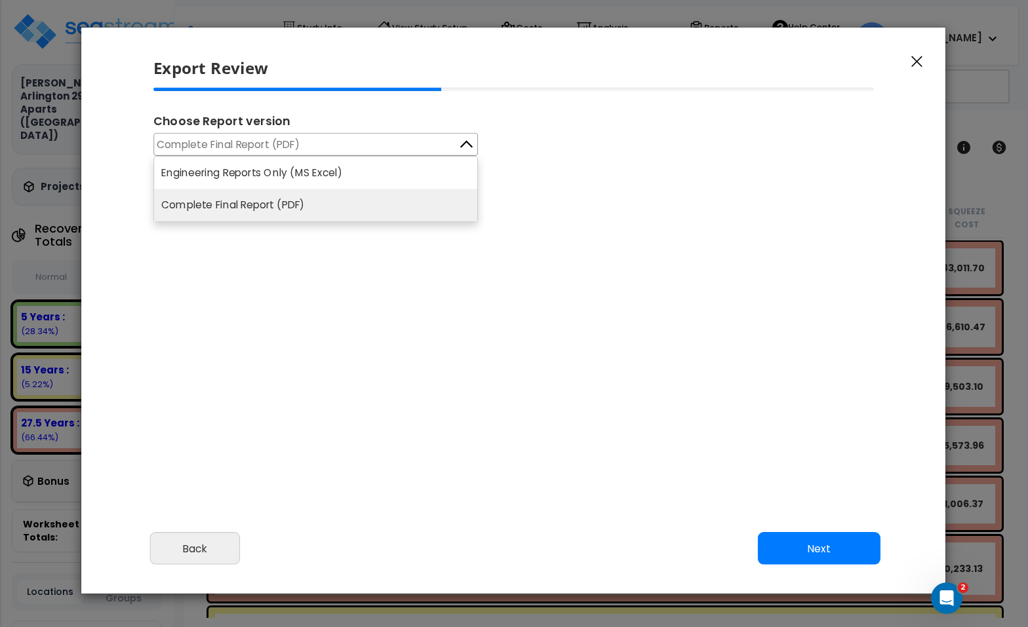
click at [260, 176] on li "Engineering Reports Only (MS Excel)" at bounding box center [315, 173] width 323 height 32
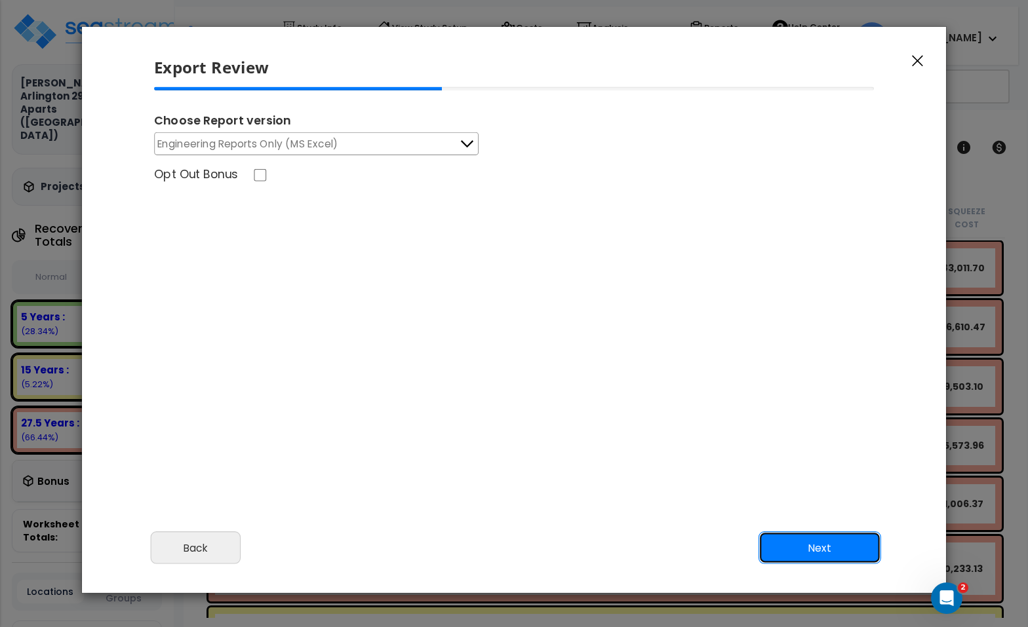
click at [827, 547] on button "Next" at bounding box center [819, 547] width 123 height 33
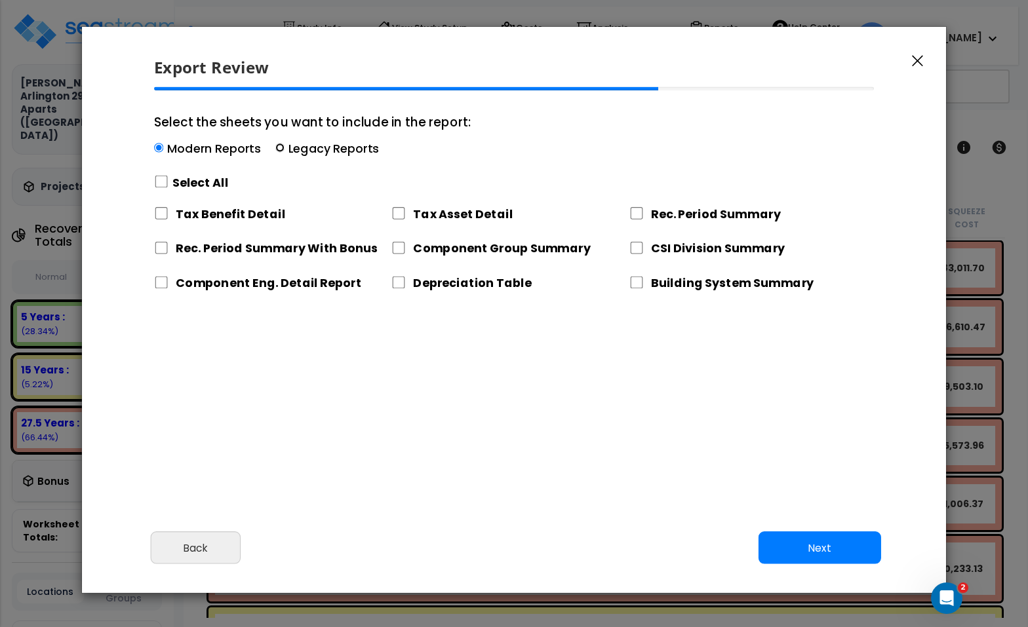
click at [278, 146] on input "Select the sheets you want to include in the report: Modern Reports Legacy Repo…" at bounding box center [279, 148] width 9 height 9
radio input "true"
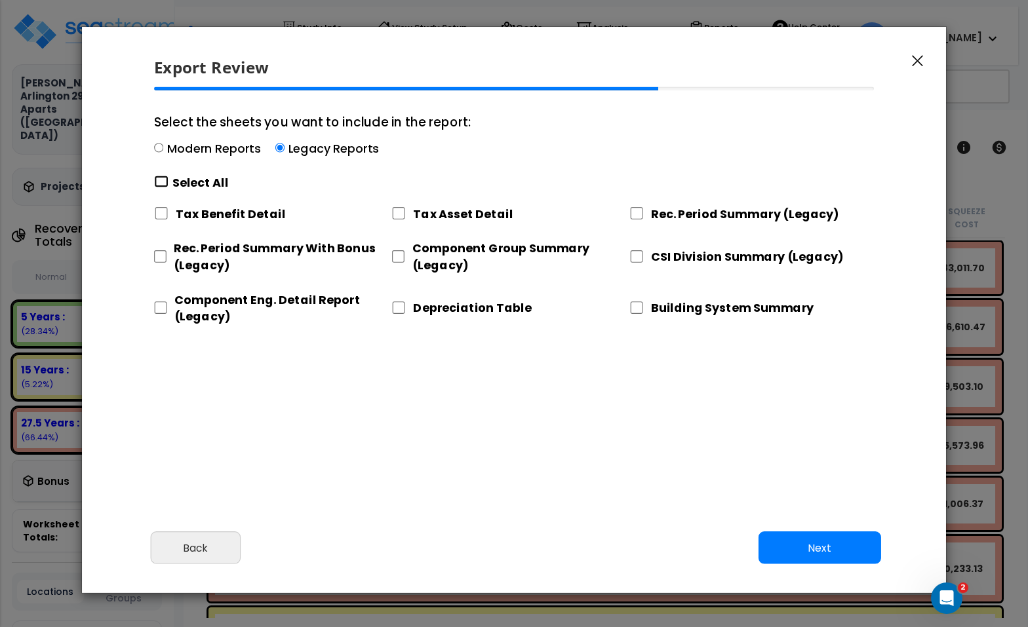
drag, startPoint x: 155, startPoint y: 185, endPoint x: 159, endPoint y: 223, distance: 38.2
click at [155, 186] on input "Select the sheets you want to include in the report: Modern Reports Legacy Repo…" at bounding box center [161, 182] width 14 height 12
checkbox input "true"
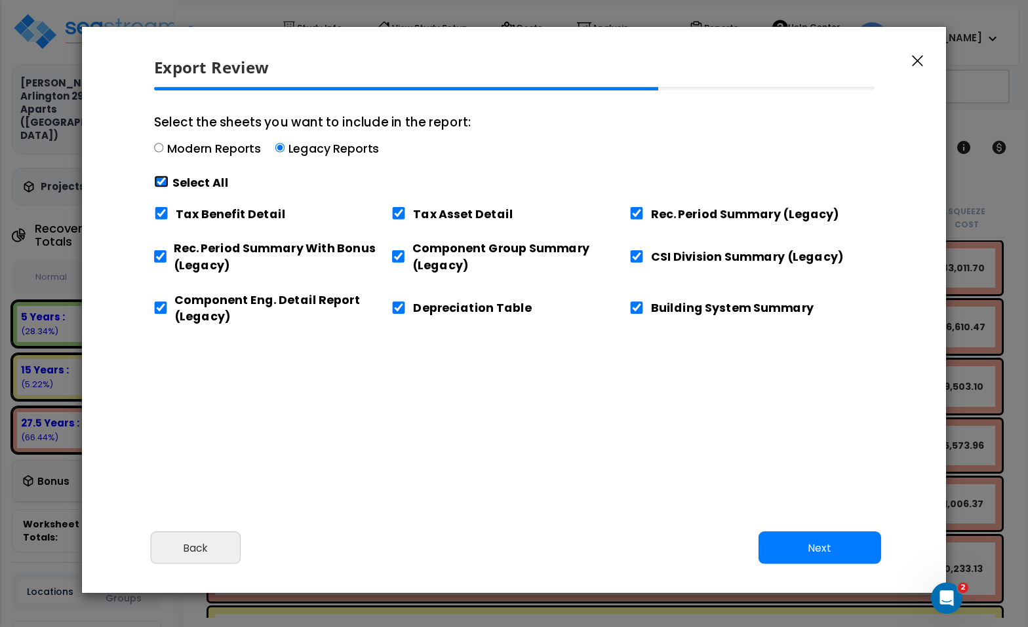
checkbox input "true"
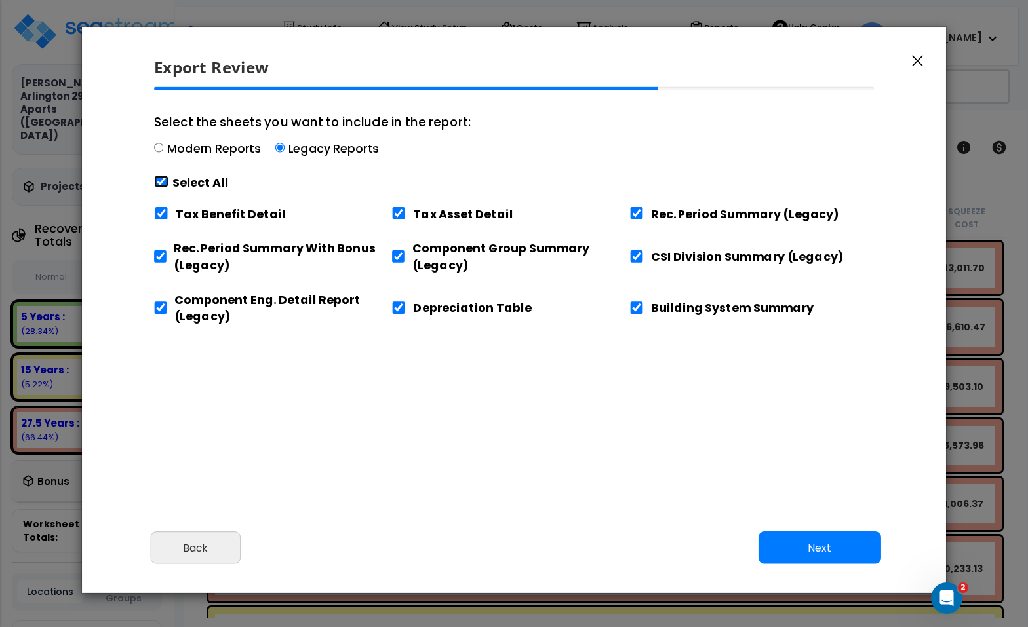
checkbox input "true"
drag, startPoint x: 161, startPoint y: 212, endPoint x: 541, endPoint y: 475, distance: 463.0
click at [161, 212] on input "Tax Benefit Detail" at bounding box center [161, 213] width 14 height 12
checkbox input "false"
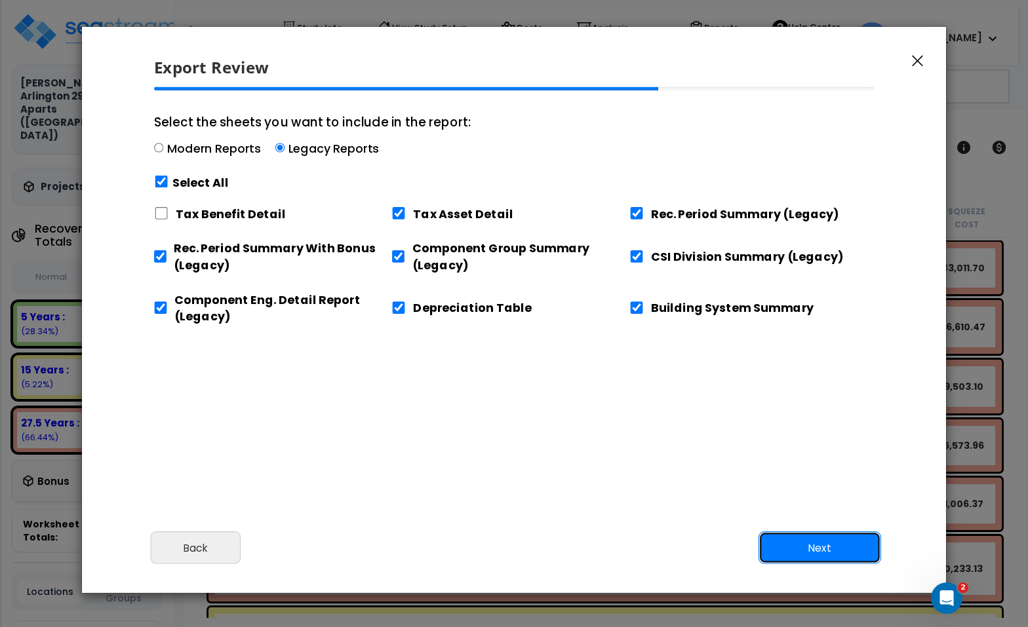
drag, startPoint x: 820, startPoint y: 539, endPoint x: 777, endPoint y: 524, distance: 46.4
click at [820, 539] on button "Next" at bounding box center [819, 547] width 123 height 33
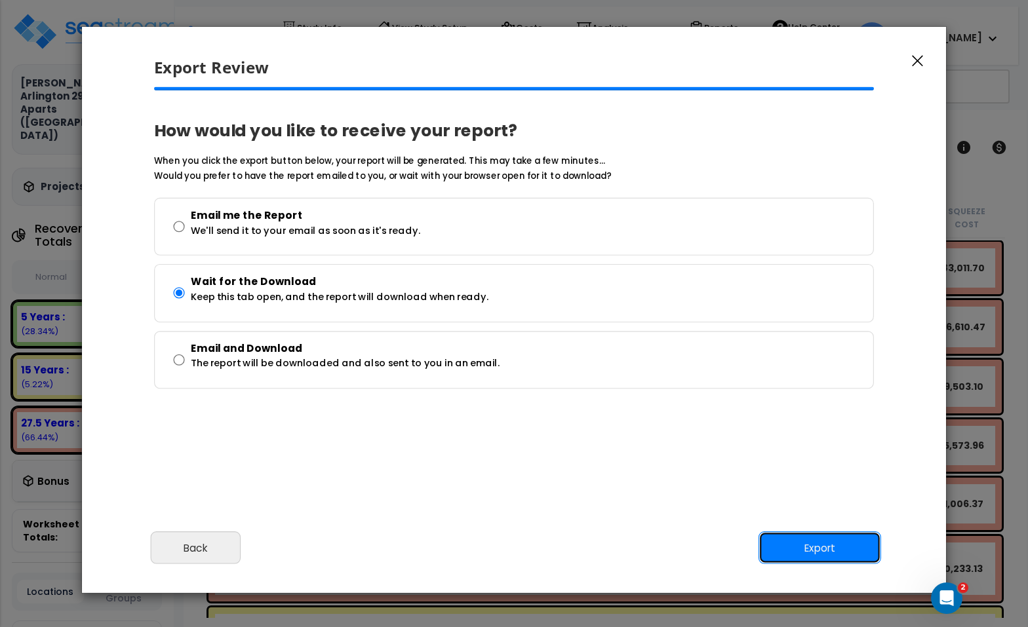
click at [823, 554] on button "Export" at bounding box center [819, 547] width 123 height 33
